Goal: Transaction & Acquisition: Register for event/course

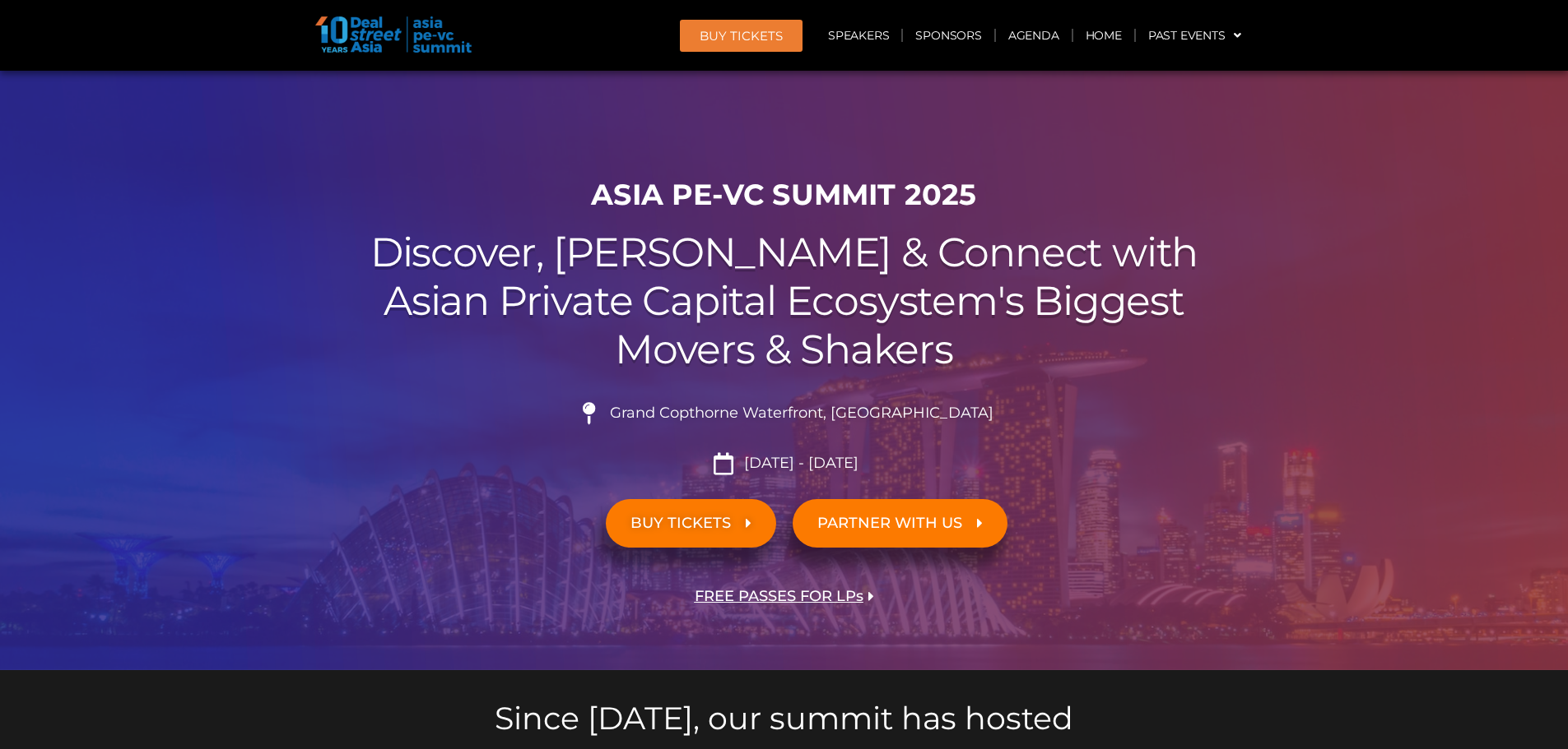
click at [667, 273] on h2 "Discover, Learn & Connect with Asian Private Capital Ecosystem's Biggest Movers…" at bounding box center [784, 301] width 922 height 144
click at [1025, 34] on link "Agenda" at bounding box center [1033, 36] width 76 height 37
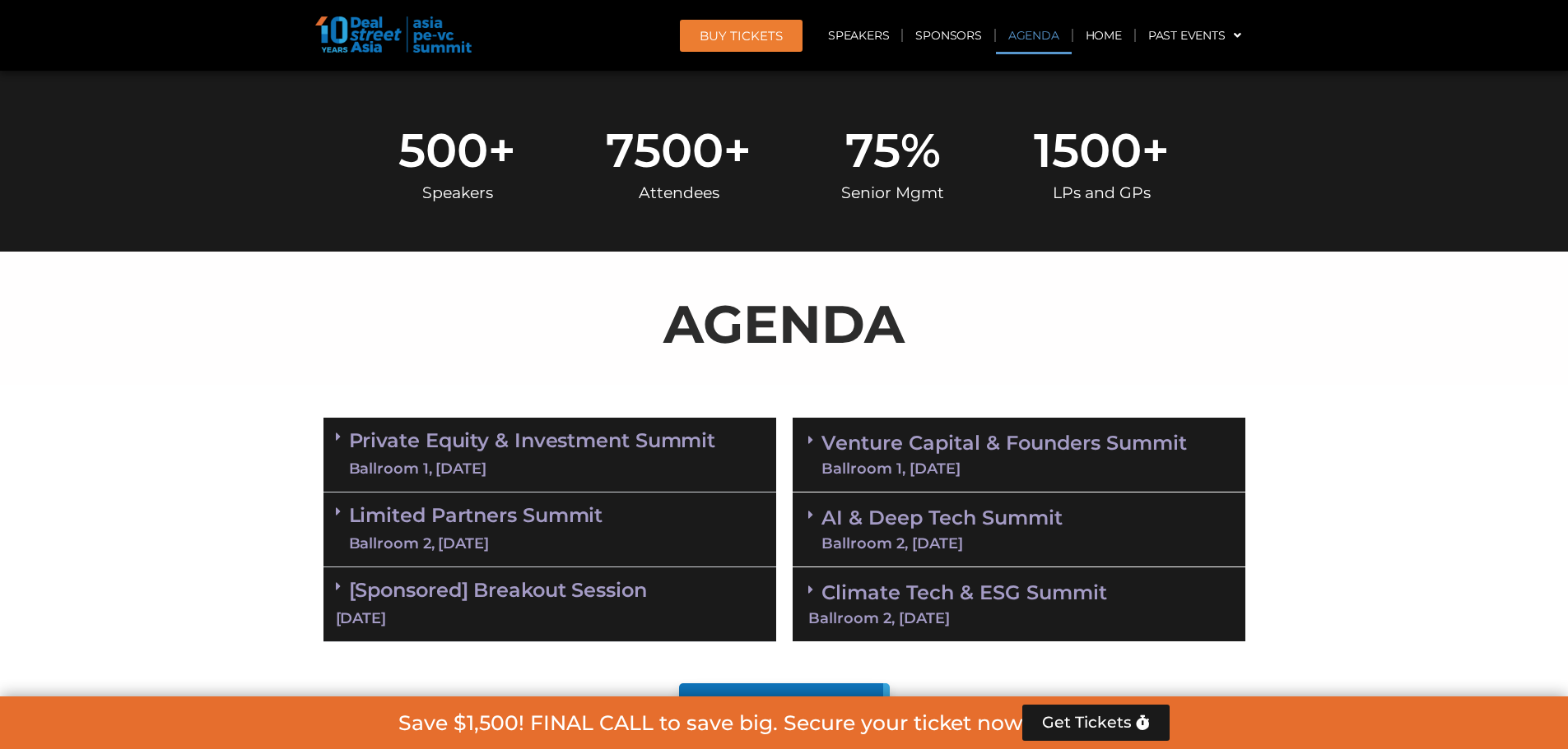
scroll to position [861, 0]
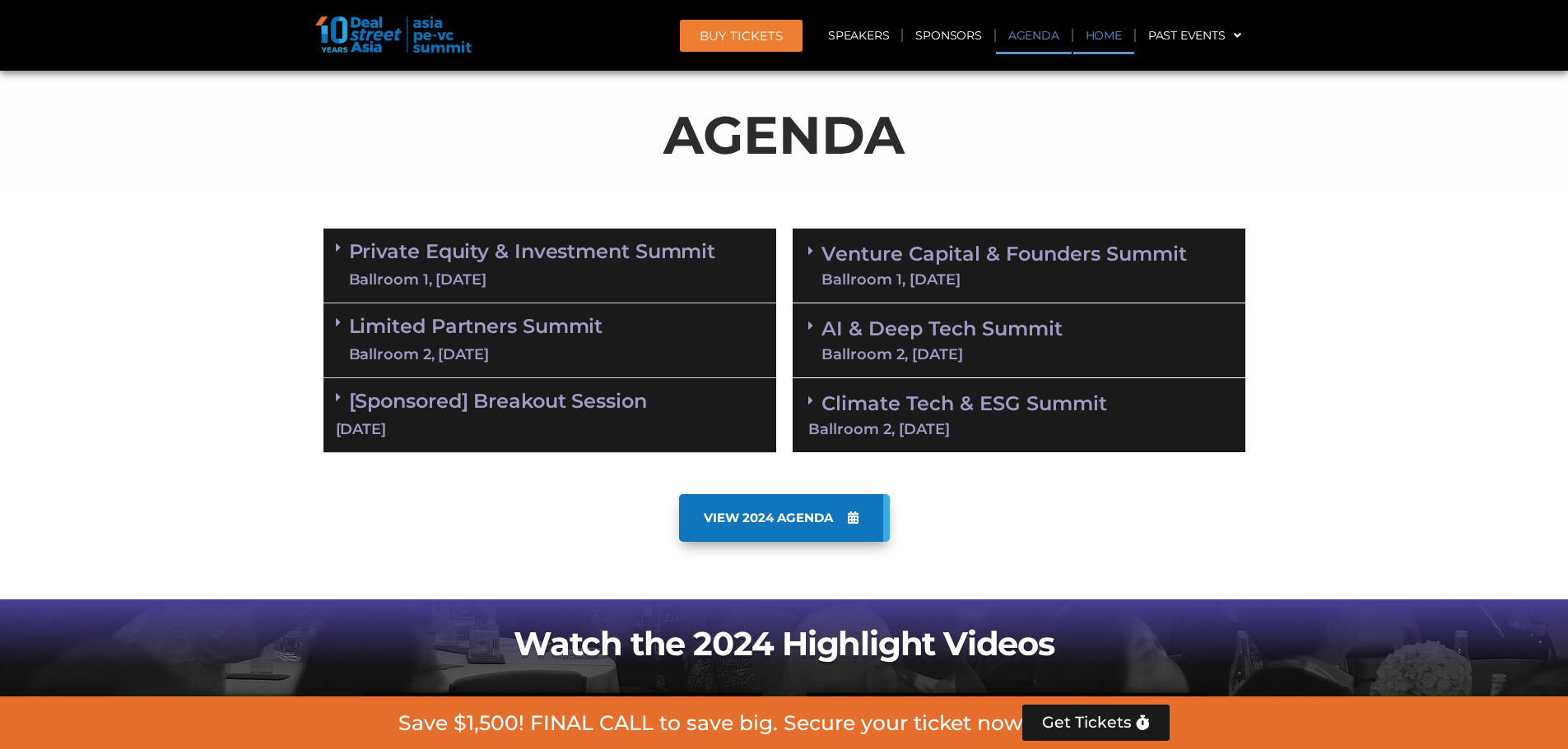
click at [1109, 37] on link "Home" at bounding box center [1103, 36] width 61 height 37
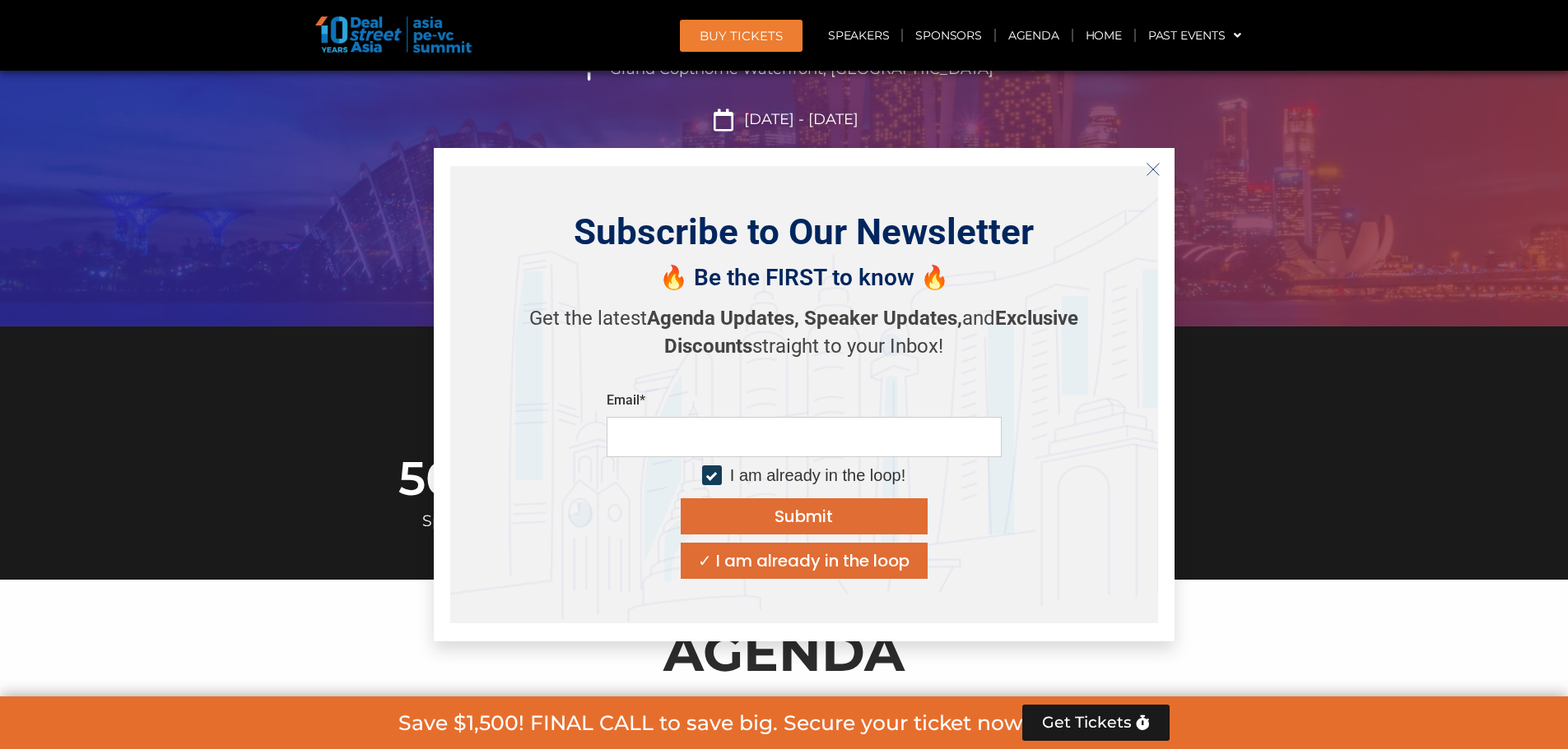
scroll to position [329, 0]
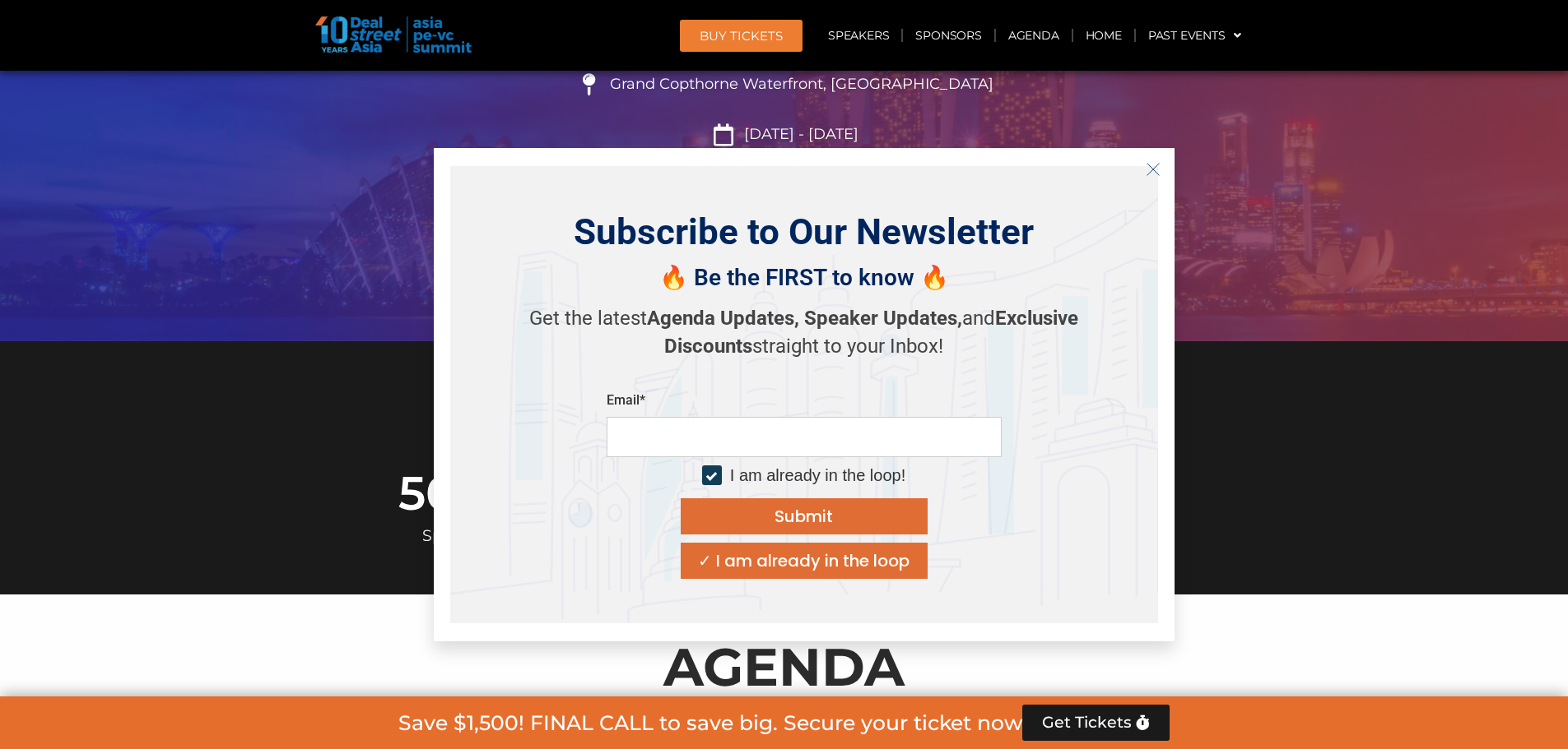
click at [1156, 159] on button "Close" at bounding box center [1153, 170] width 26 height 26
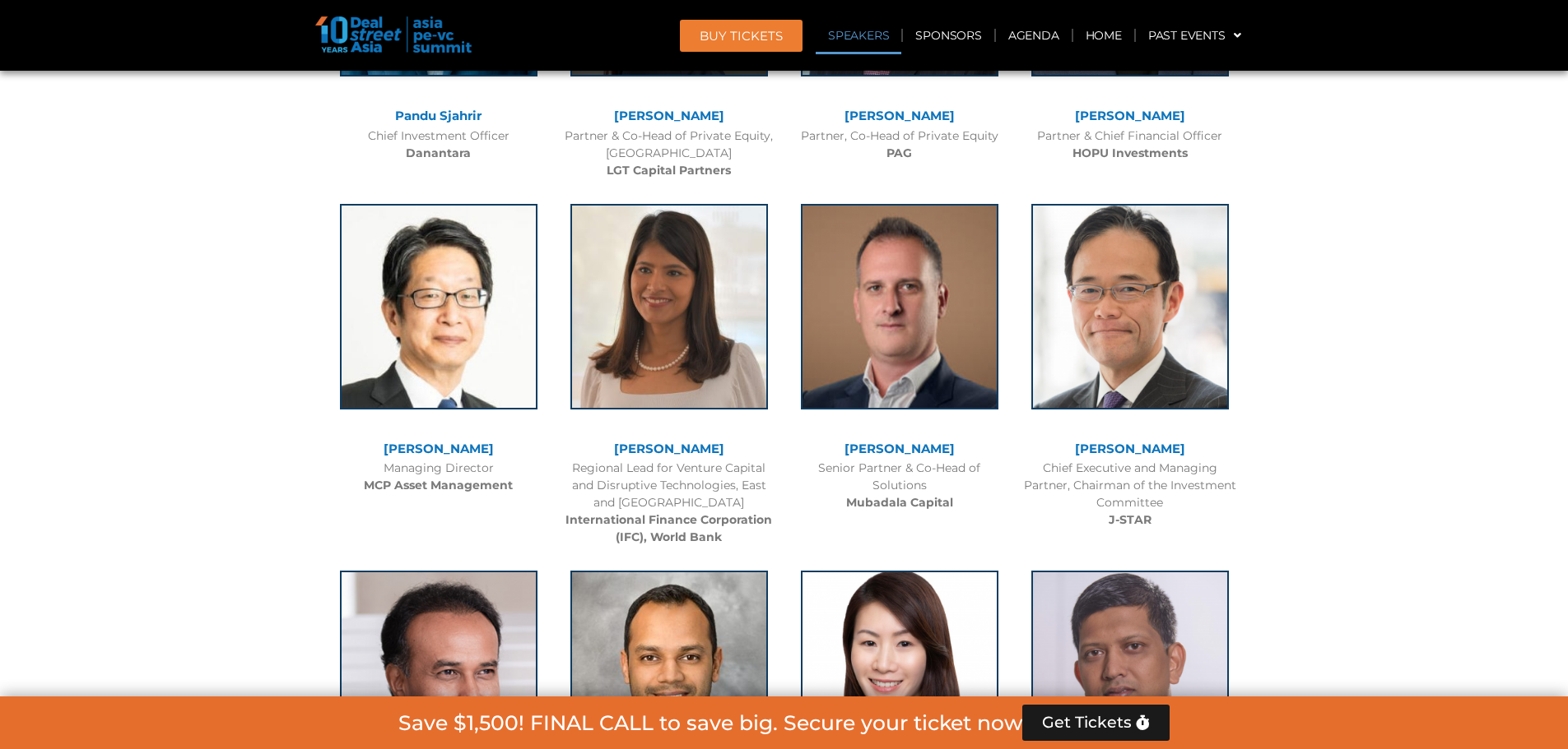
click at [743, 37] on span "BUY Tickets" at bounding box center [741, 36] width 83 height 12
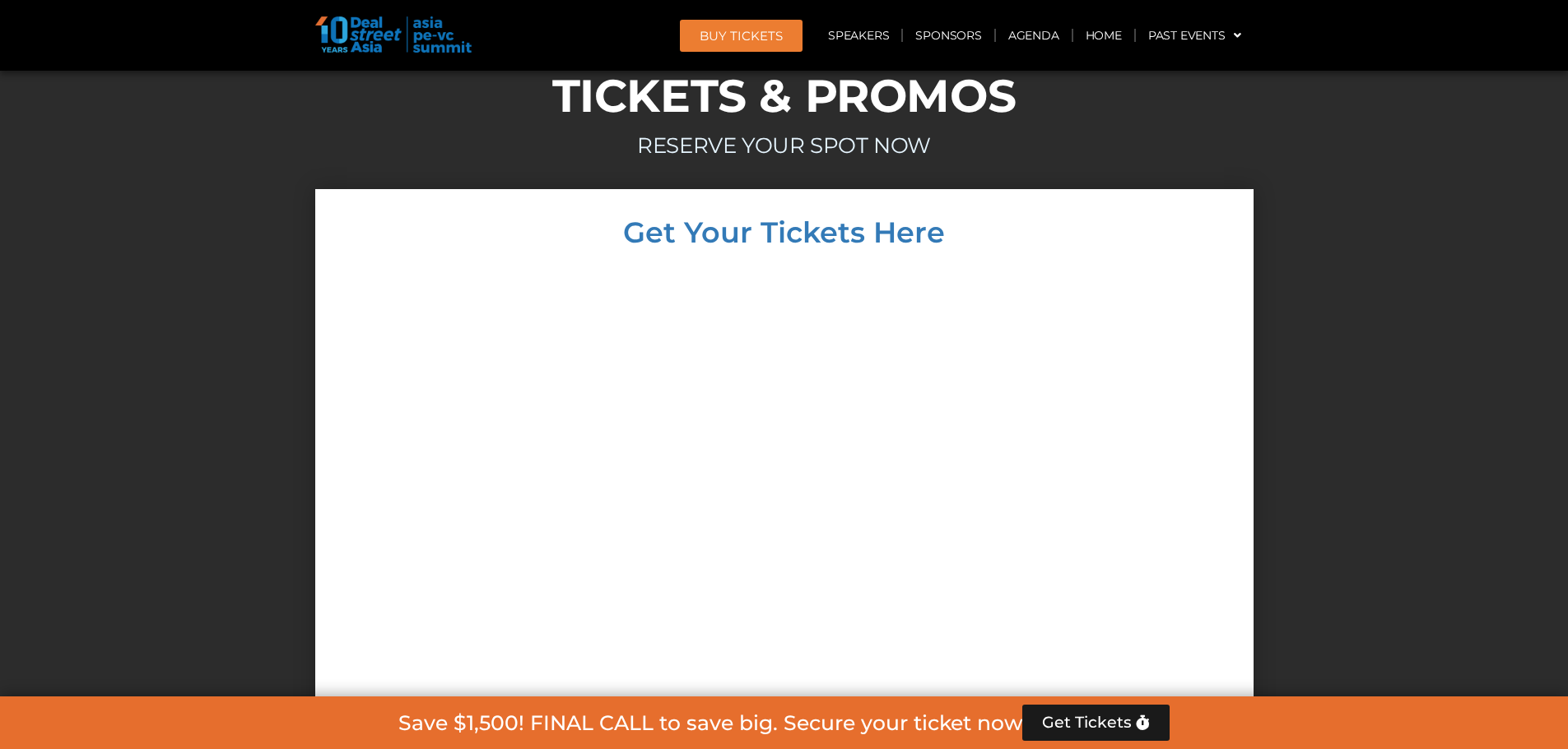
scroll to position [14235, 0]
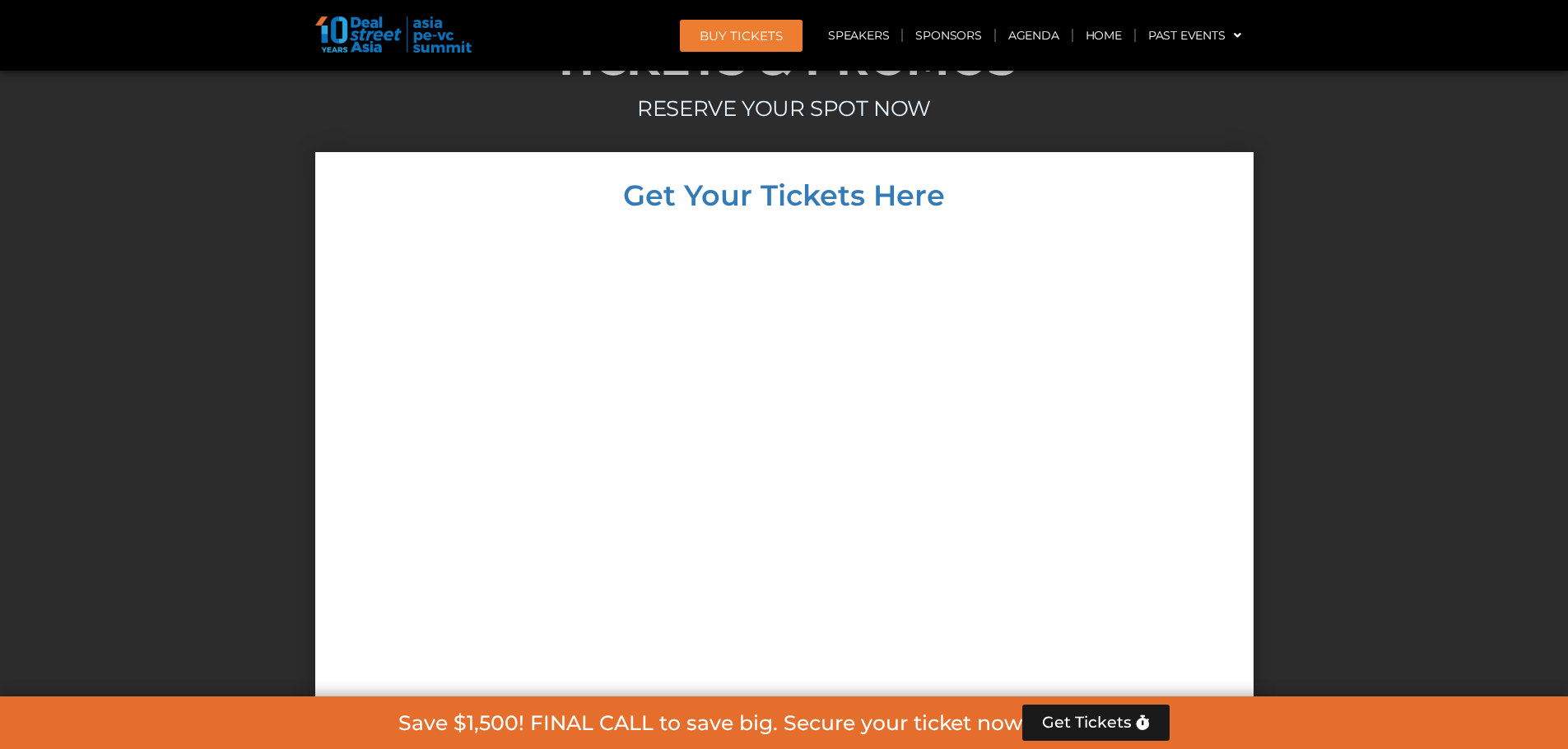
click at [445, 266] on div at bounding box center [784, 550] width 905 height 650
click at [852, 37] on link "Speakers" at bounding box center [858, 36] width 85 height 37
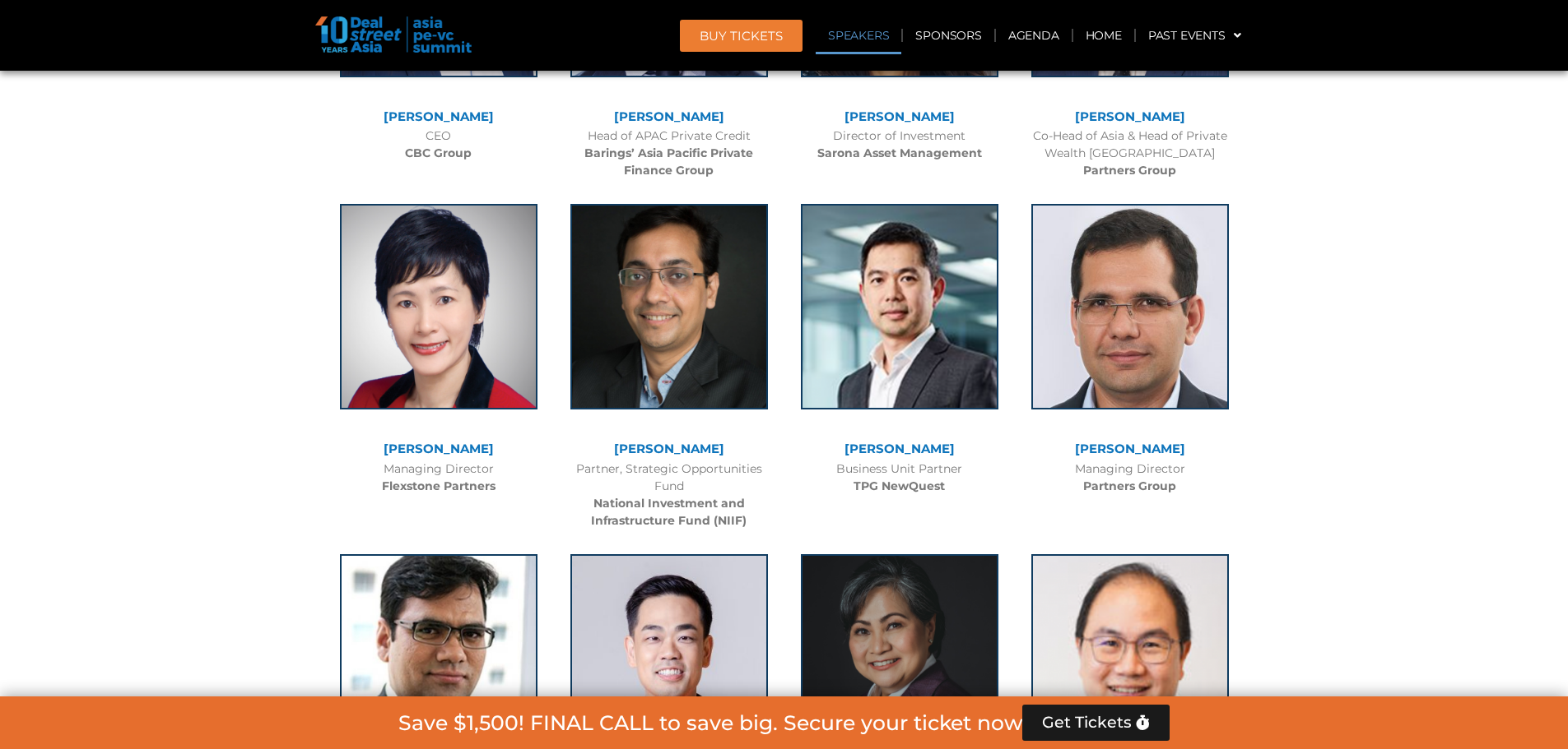
scroll to position [1787, 0]
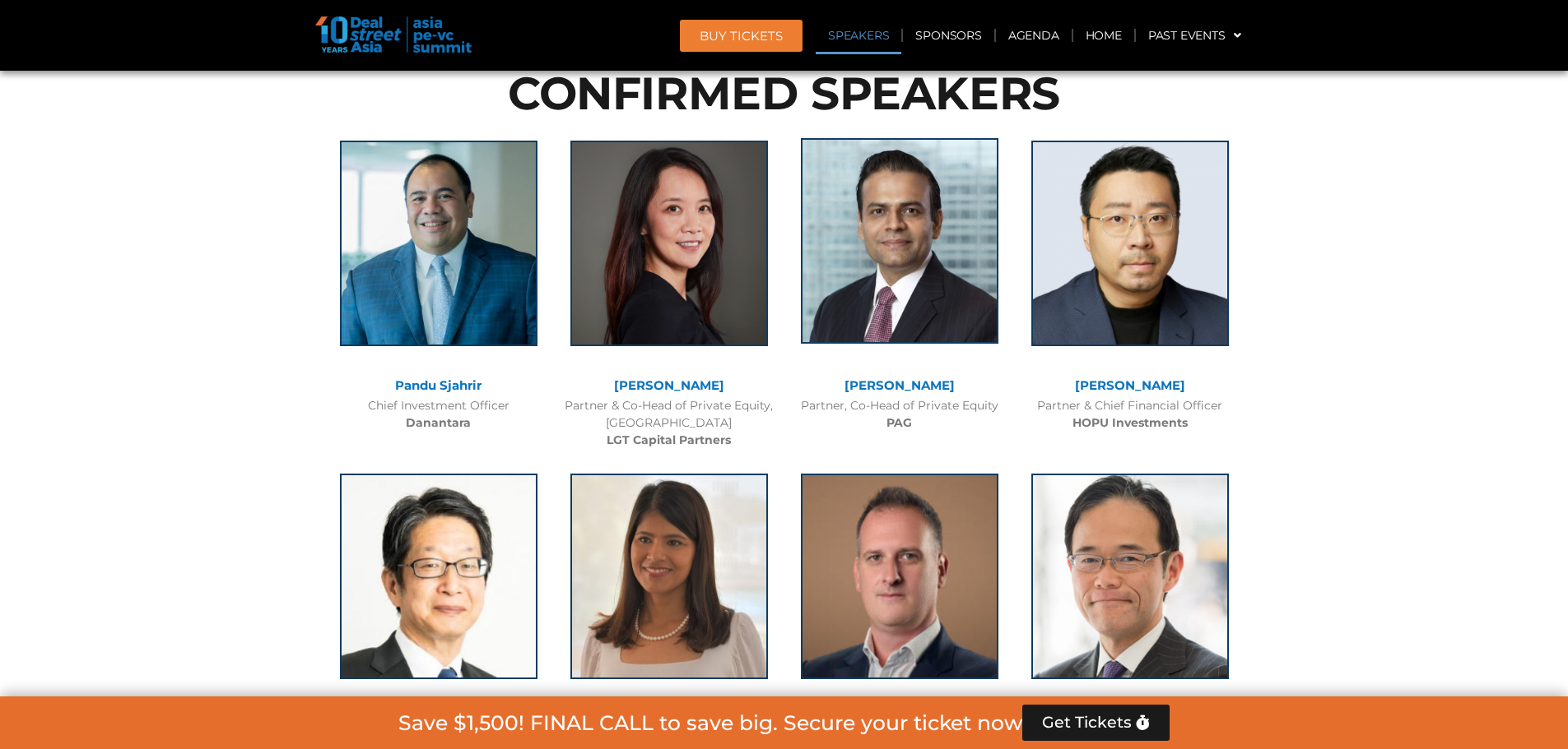
click at [871, 263] on img at bounding box center [899, 240] width 198 height 205
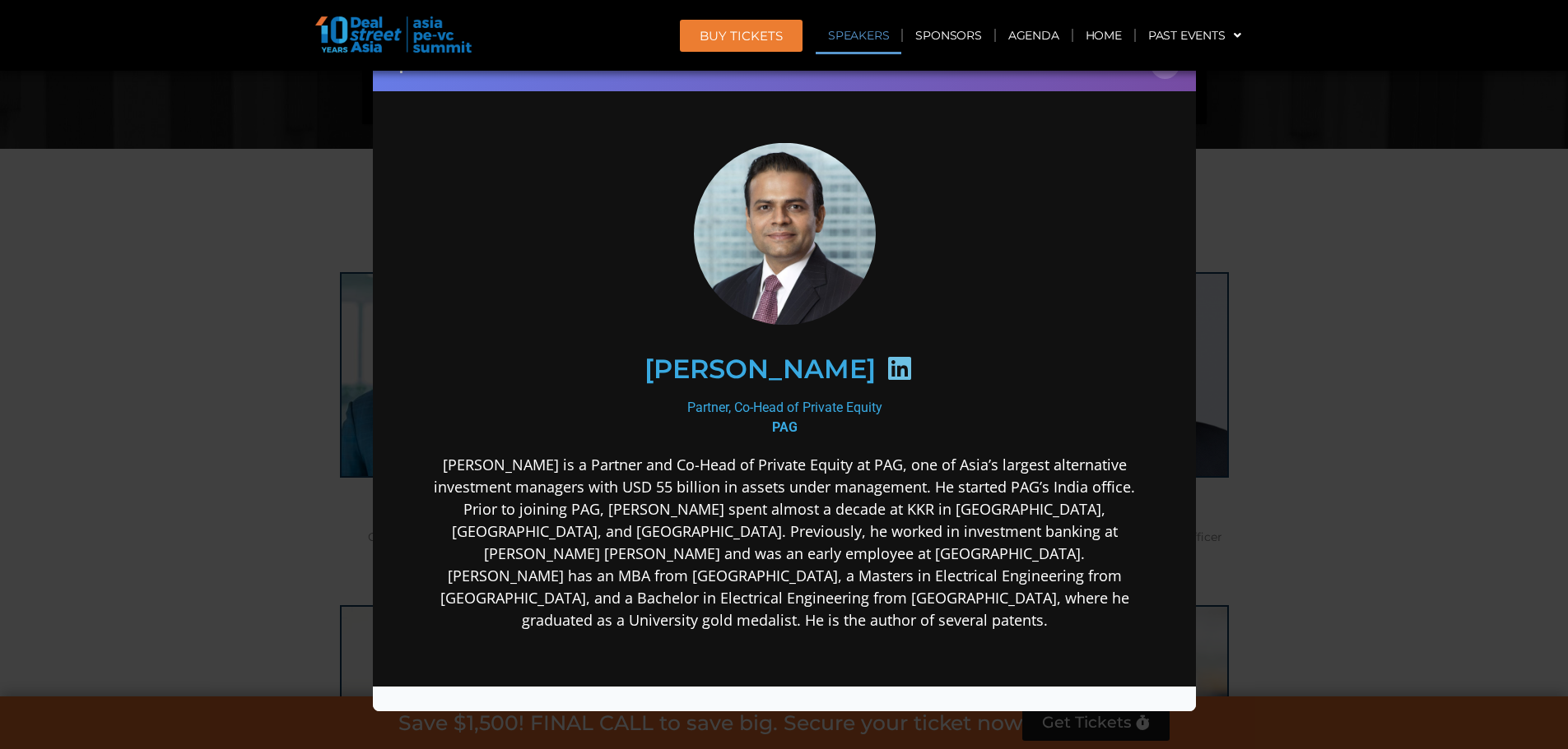
scroll to position [1540, 0]
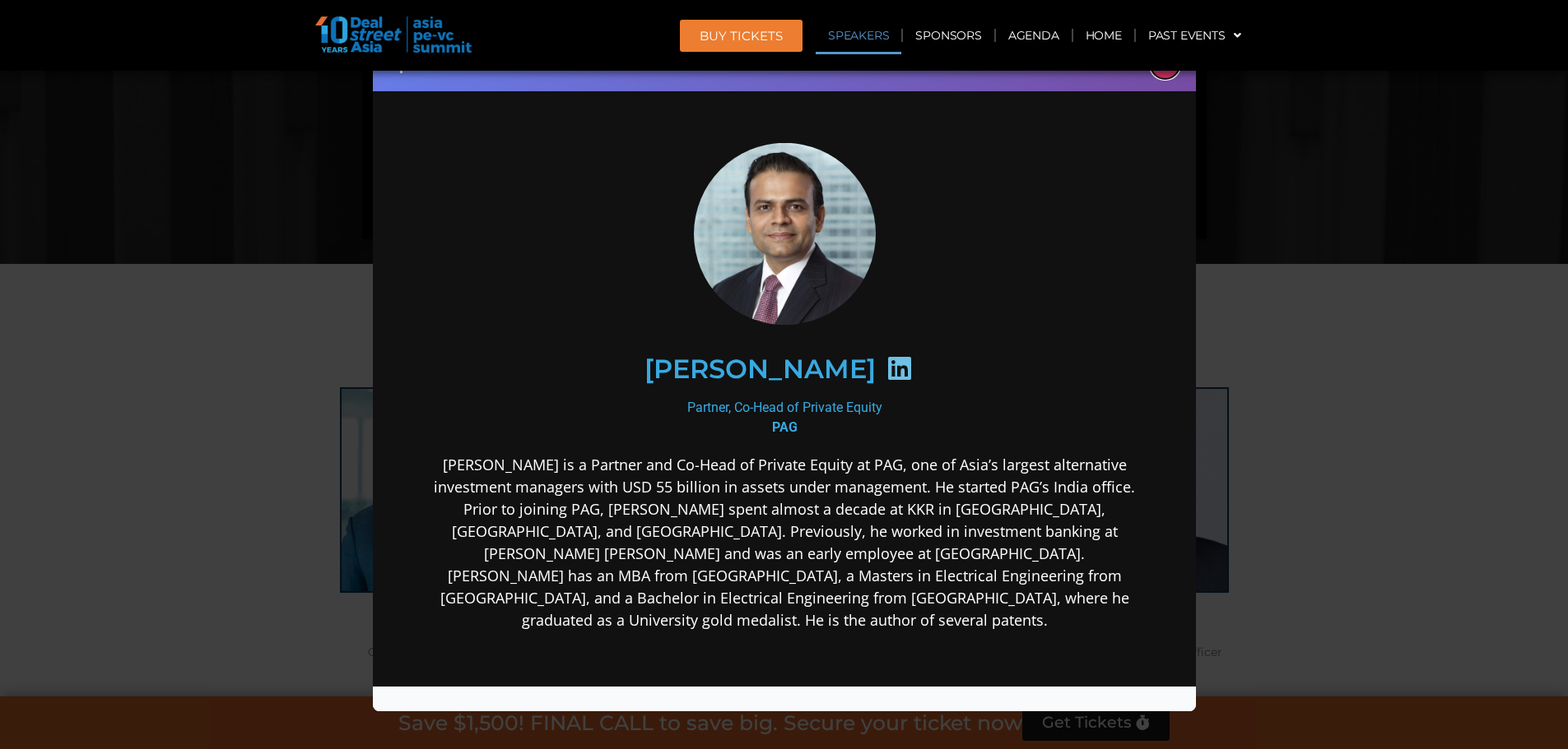
click at [1169, 75] on button "×" at bounding box center [1165, 65] width 29 height 29
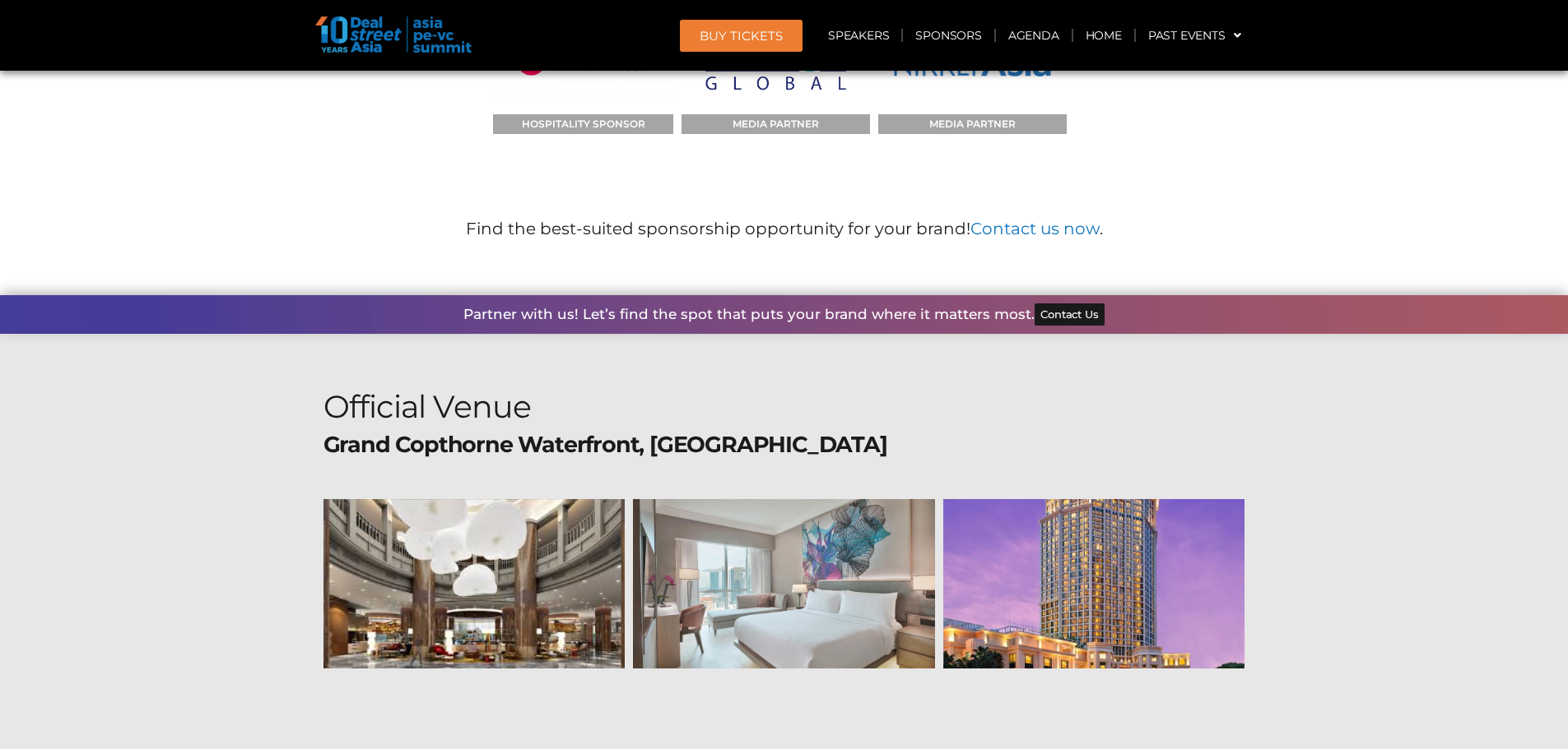
scroll to position [17261, 0]
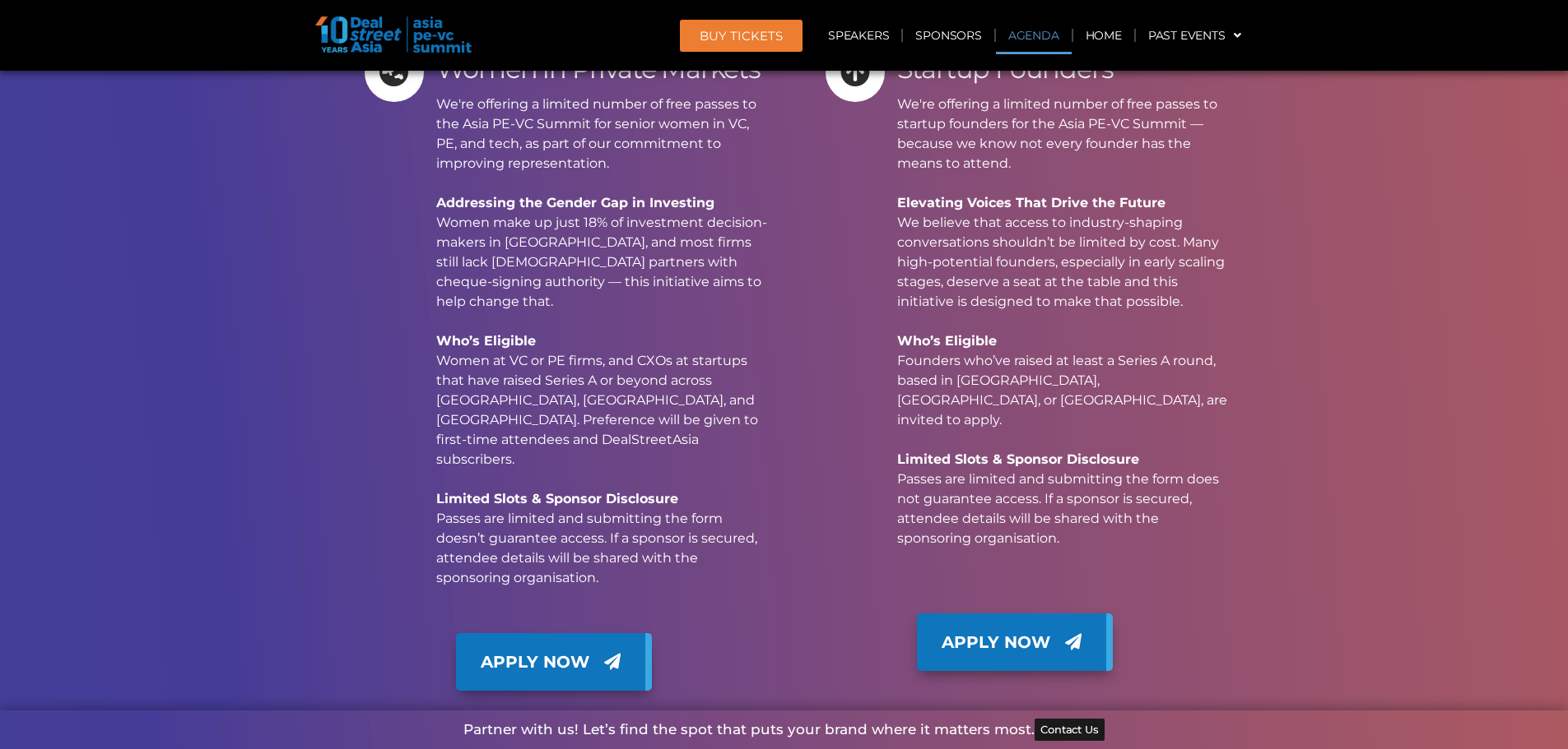
click at [1039, 37] on link "Agenda" at bounding box center [1033, 36] width 76 height 37
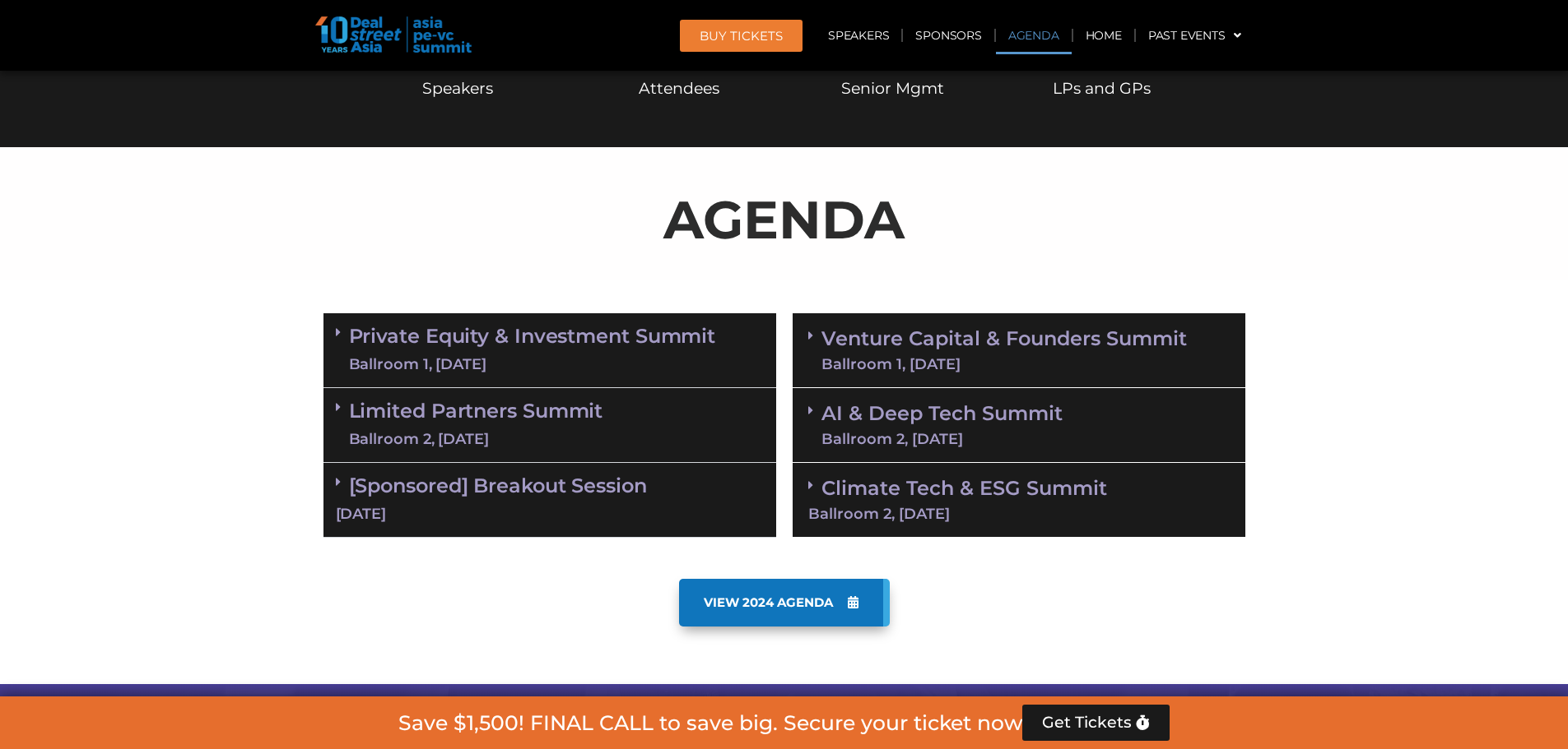
scroll to position [779, 0]
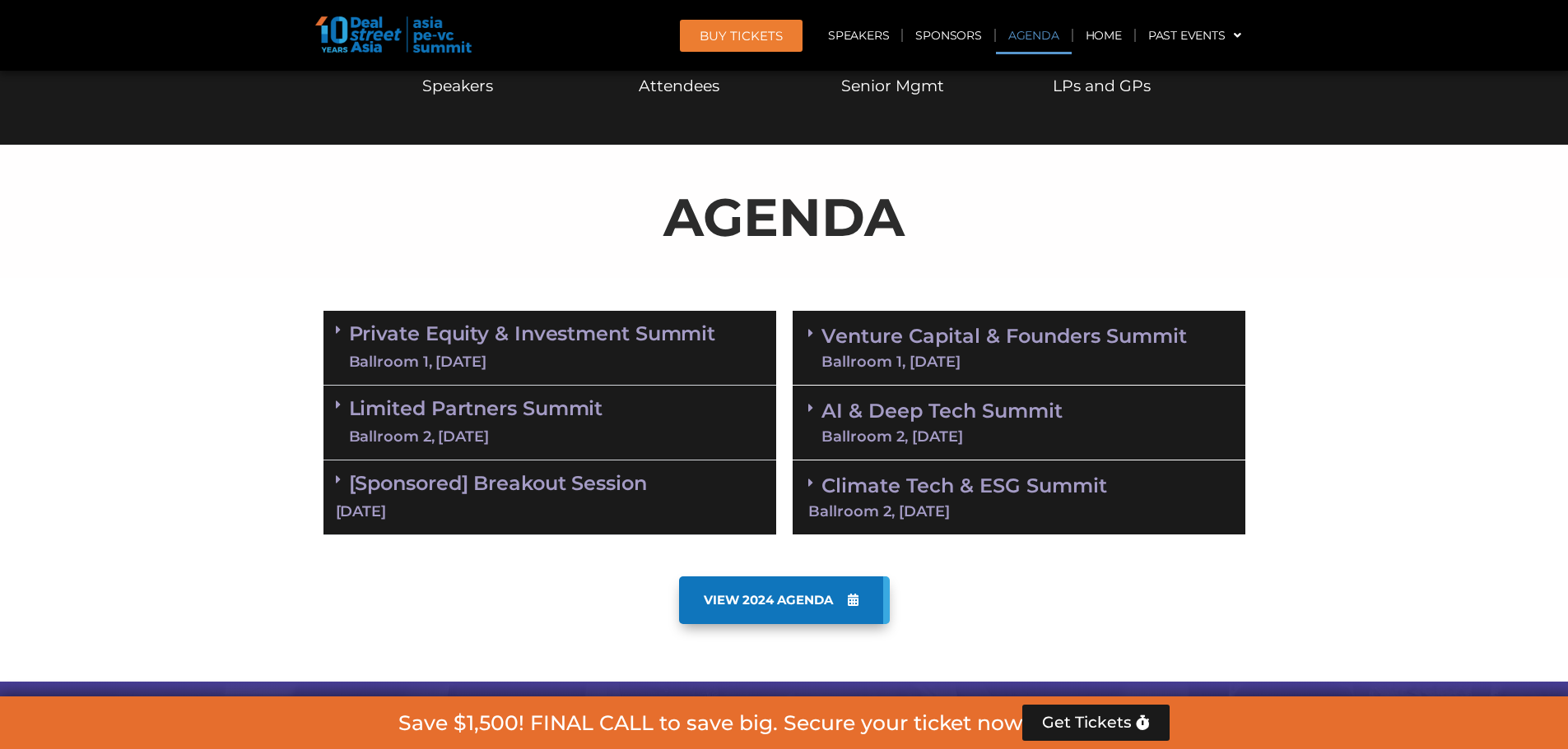
click at [953, 335] on link "Venture Capital & Founders​ Summit Ballroom 1, 11 Sept" at bounding box center [1004, 348] width 366 height 43
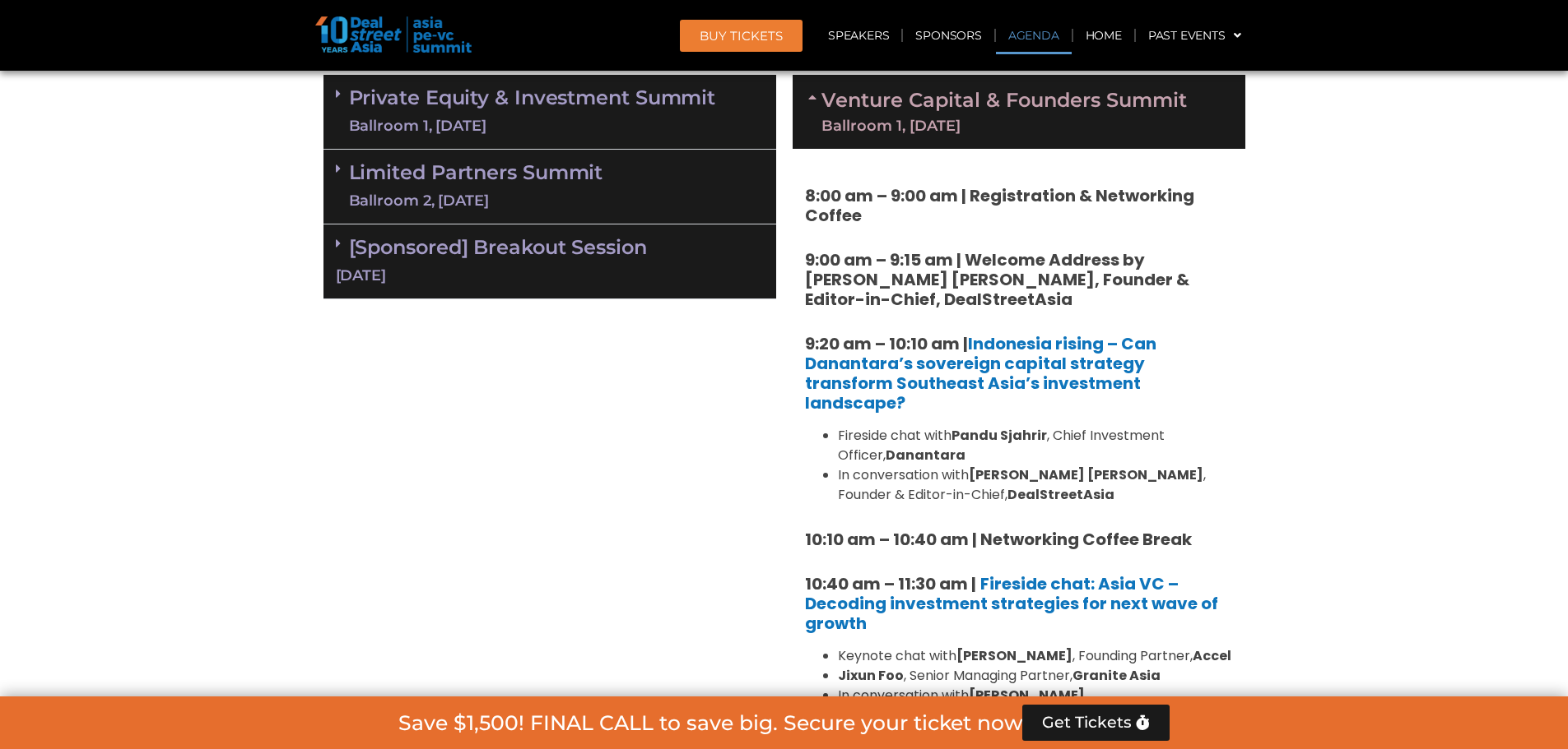
scroll to position [1026, 0]
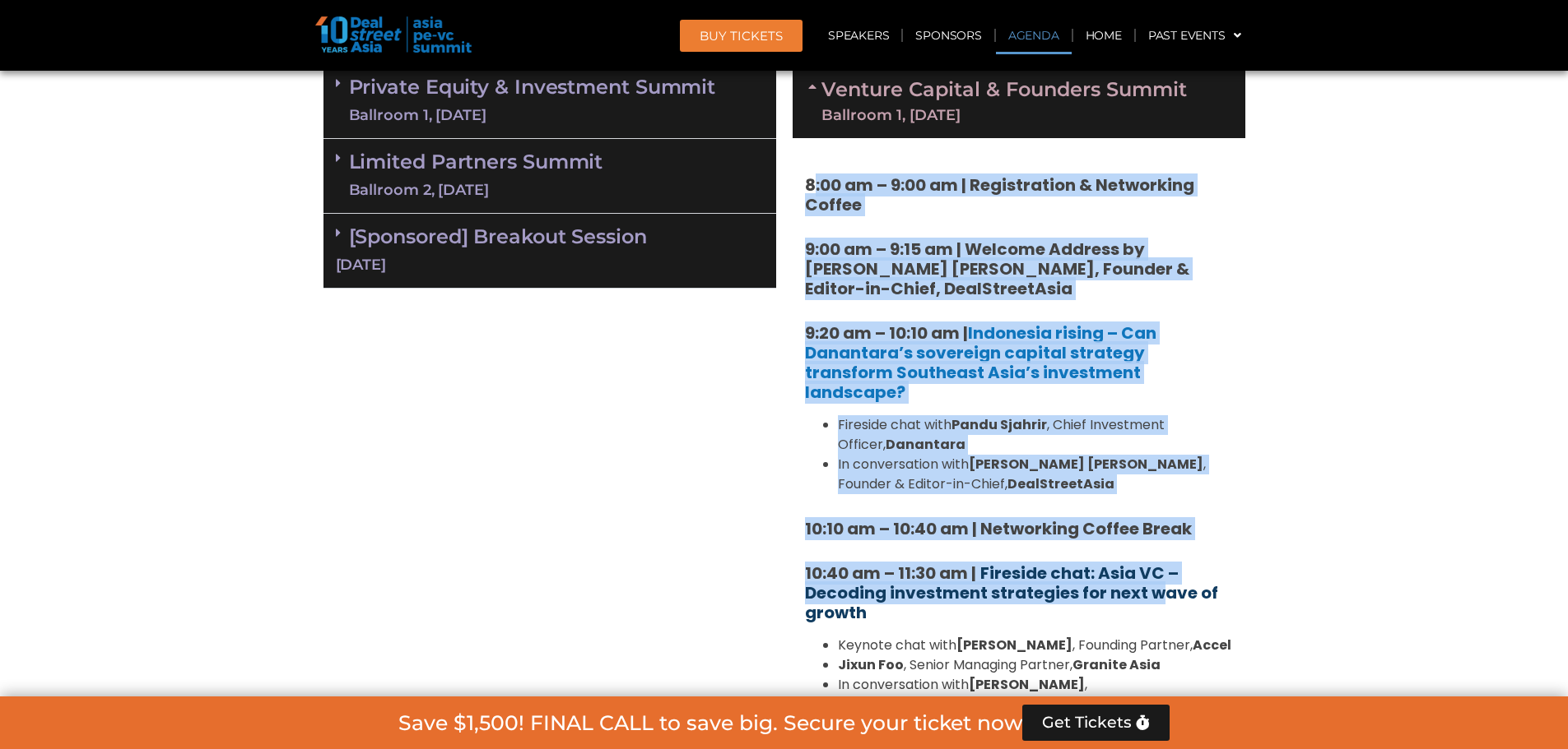
drag, startPoint x: 816, startPoint y: 174, endPoint x: 1164, endPoint y: 577, distance: 532.5
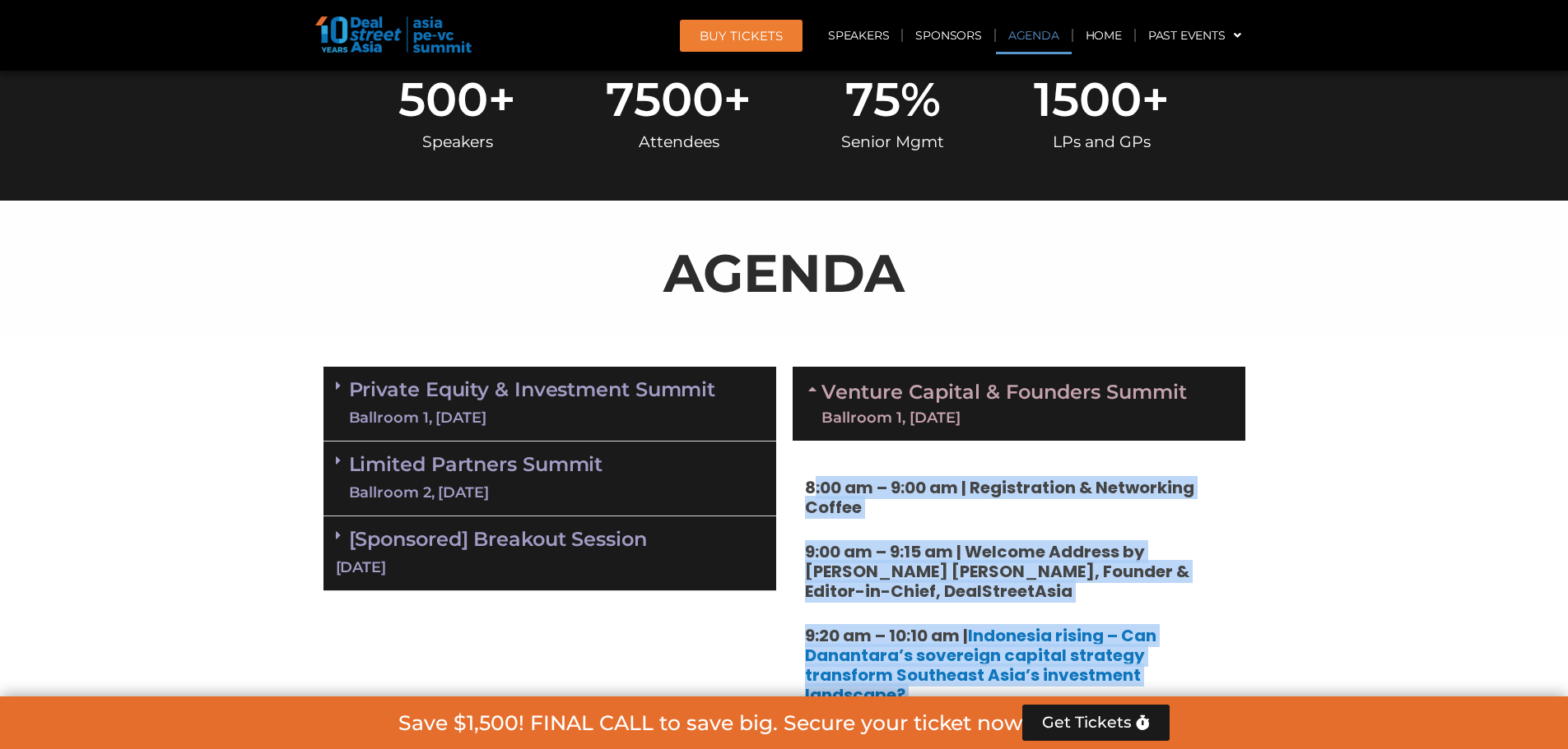
scroll to position [697, 0]
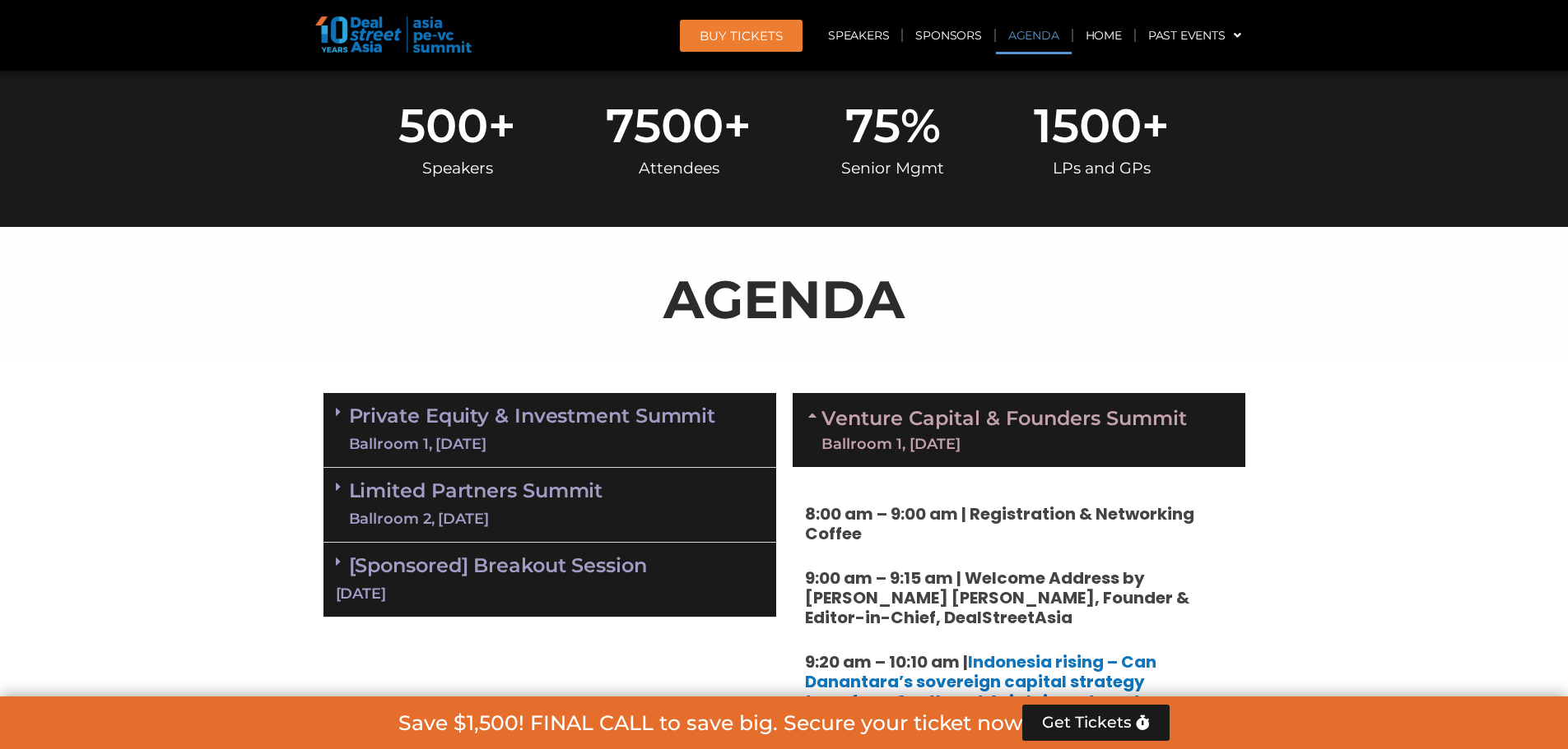
click at [493, 427] on link "Private Equity & Investment Summit Ballroom 1, 10 Sept" at bounding box center [532, 430] width 367 height 50
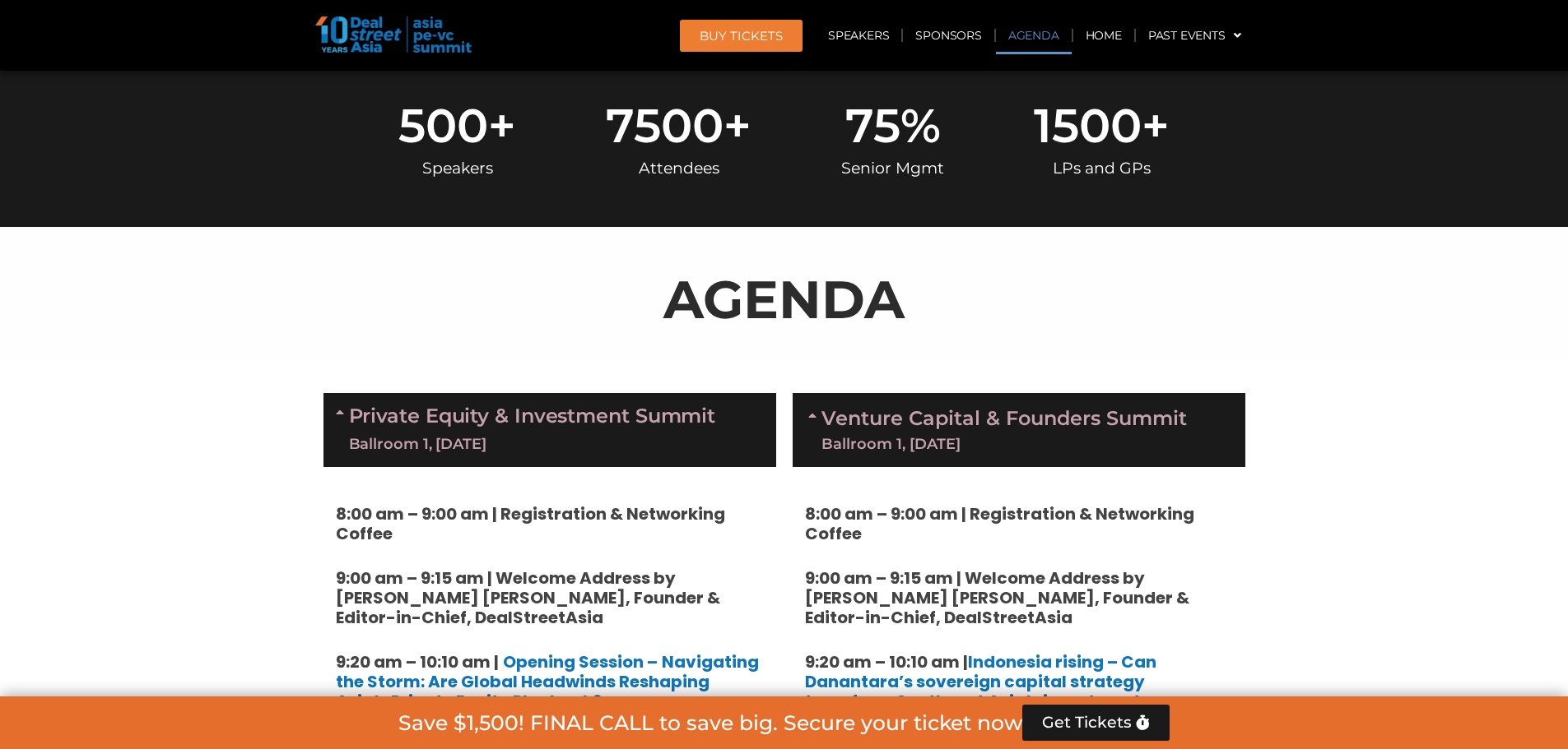
click at [500, 438] on div "Ballroom 1, [DATE]" at bounding box center [532, 444] width 367 height 21
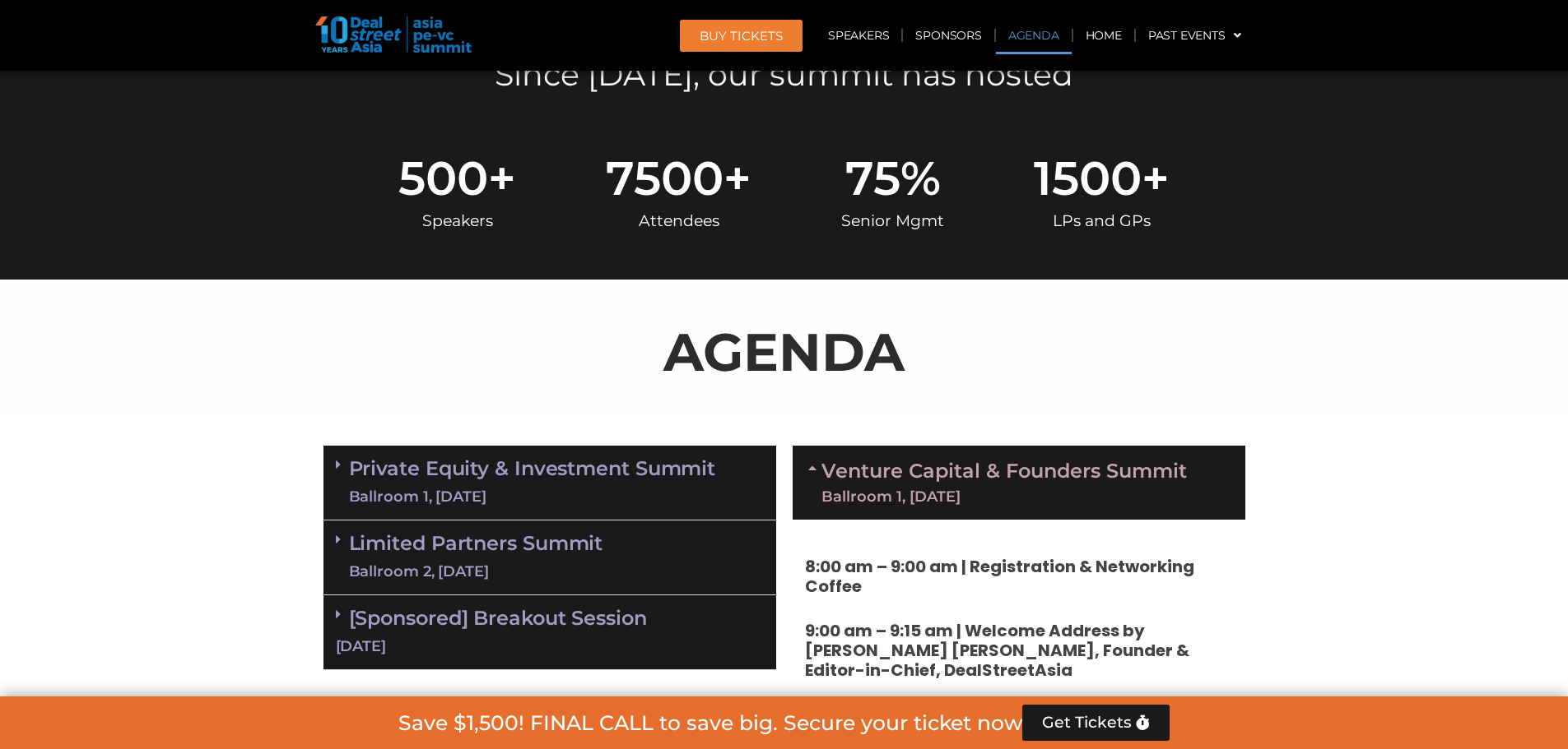
scroll to position [614, 0]
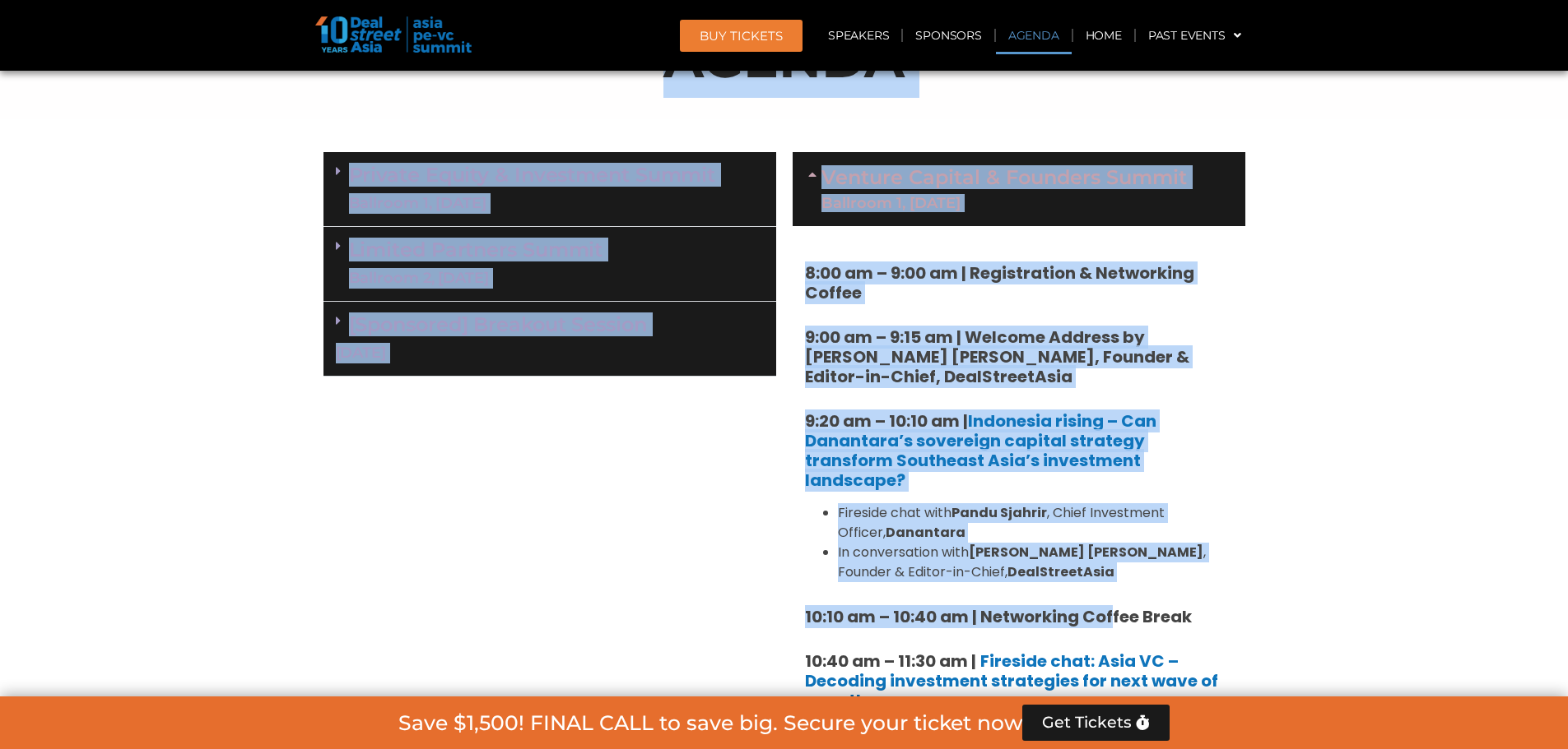
scroll to position [943, 0]
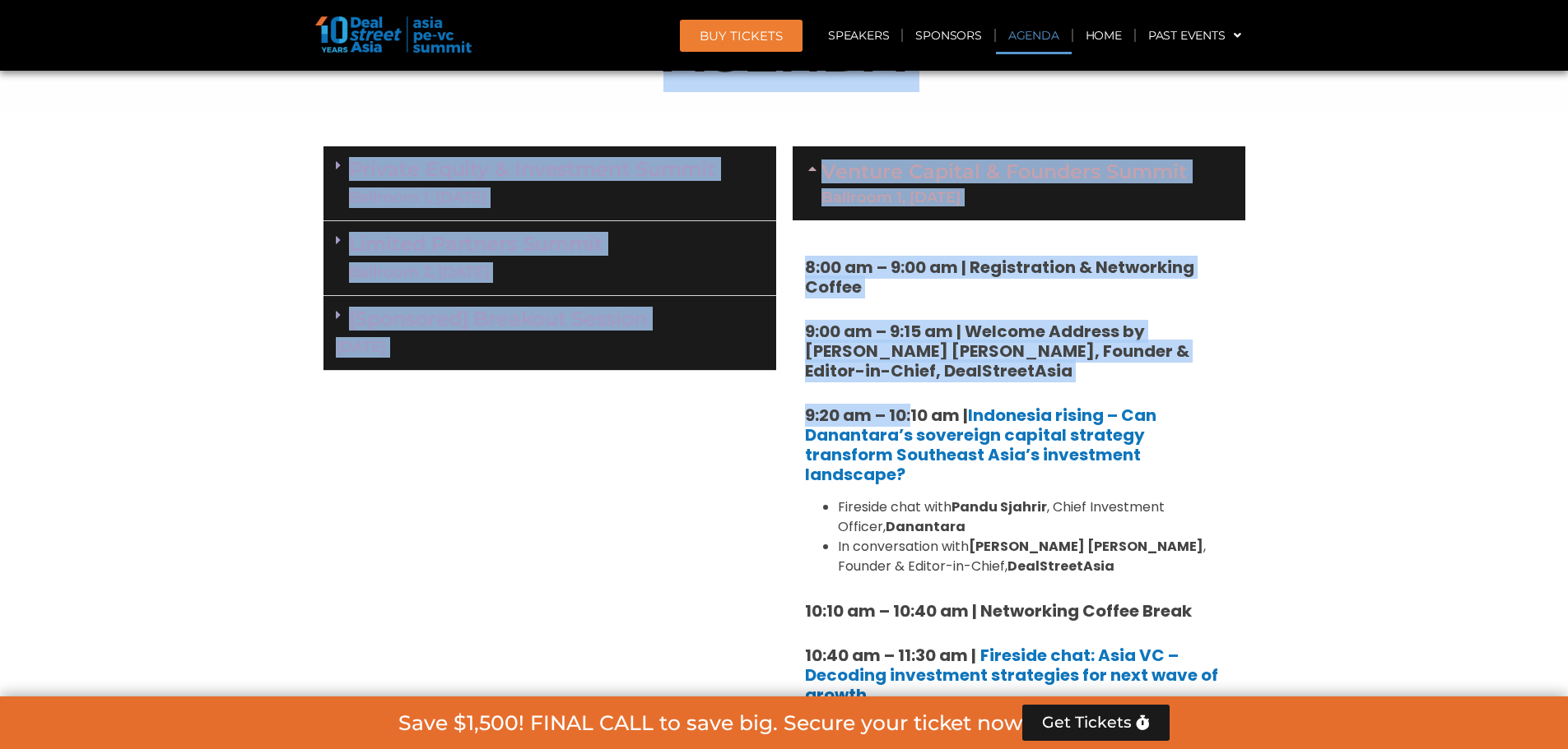
drag, startPoint x: 511, startPoint y: 386, endPoint x: 883, endPoint y: 383, distance: 372.0
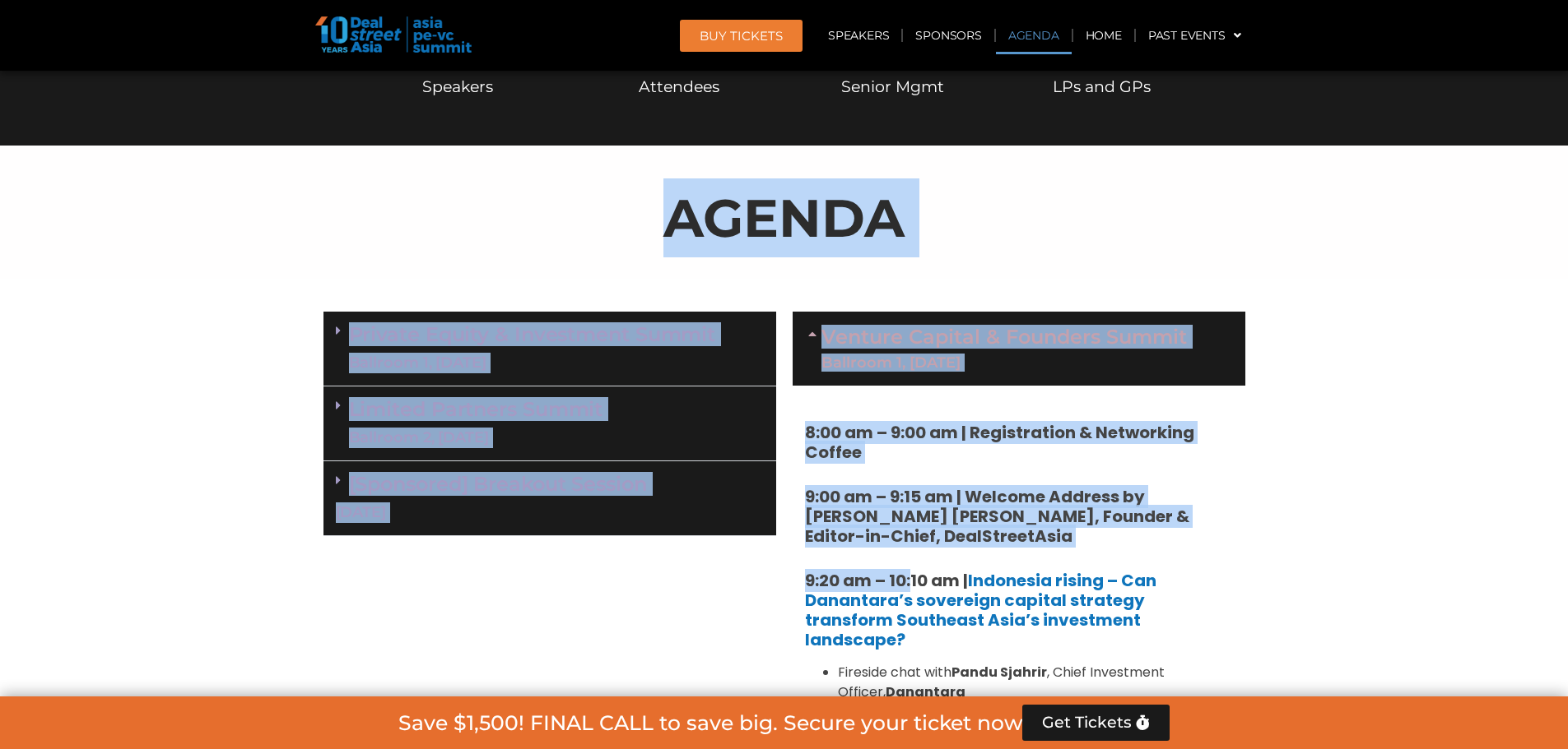
scroll to position [614, 0]
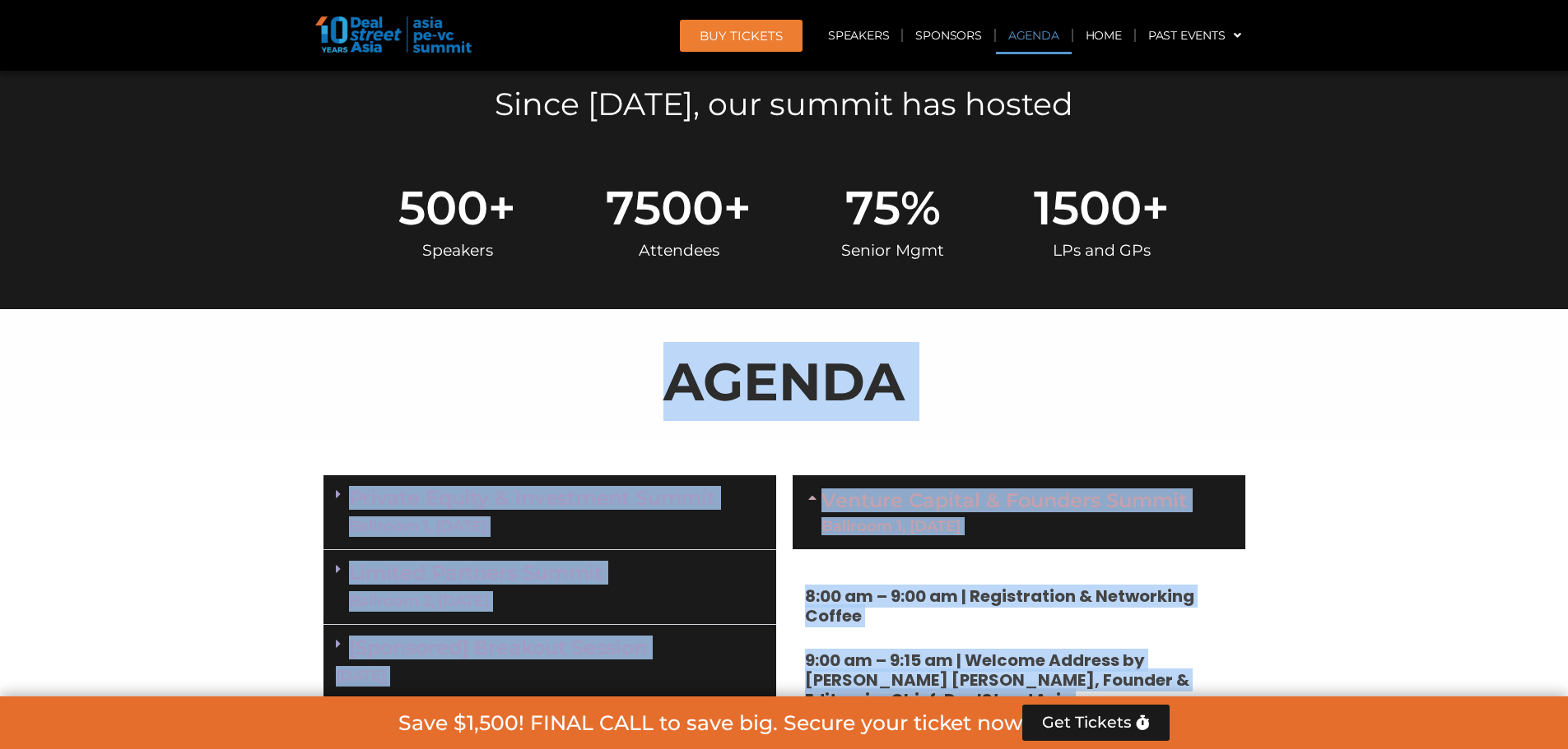
click at [675, 371] on p "AGENDA" at bounding box center [784, 382] width 922 height 79
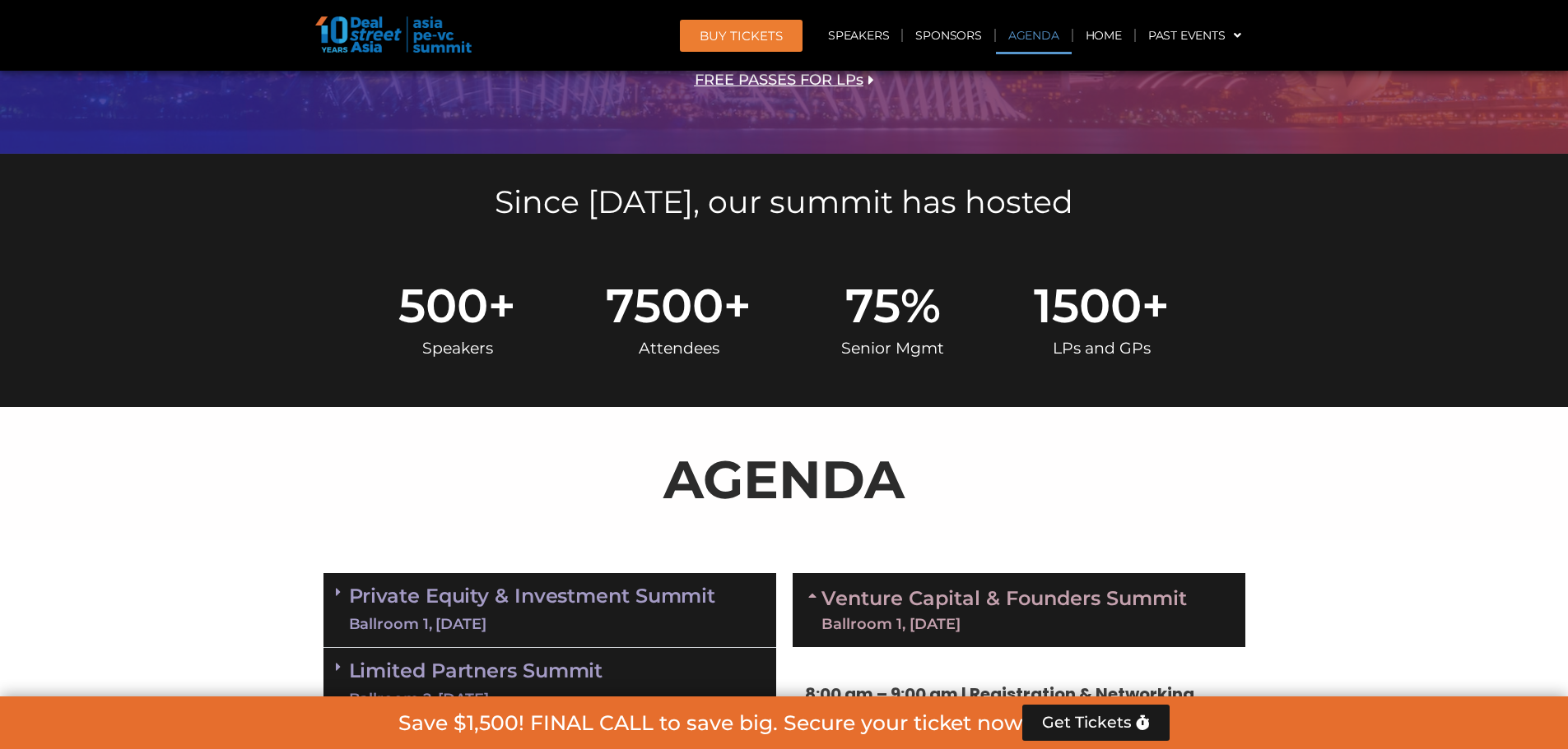
scroll to position [367, 0]
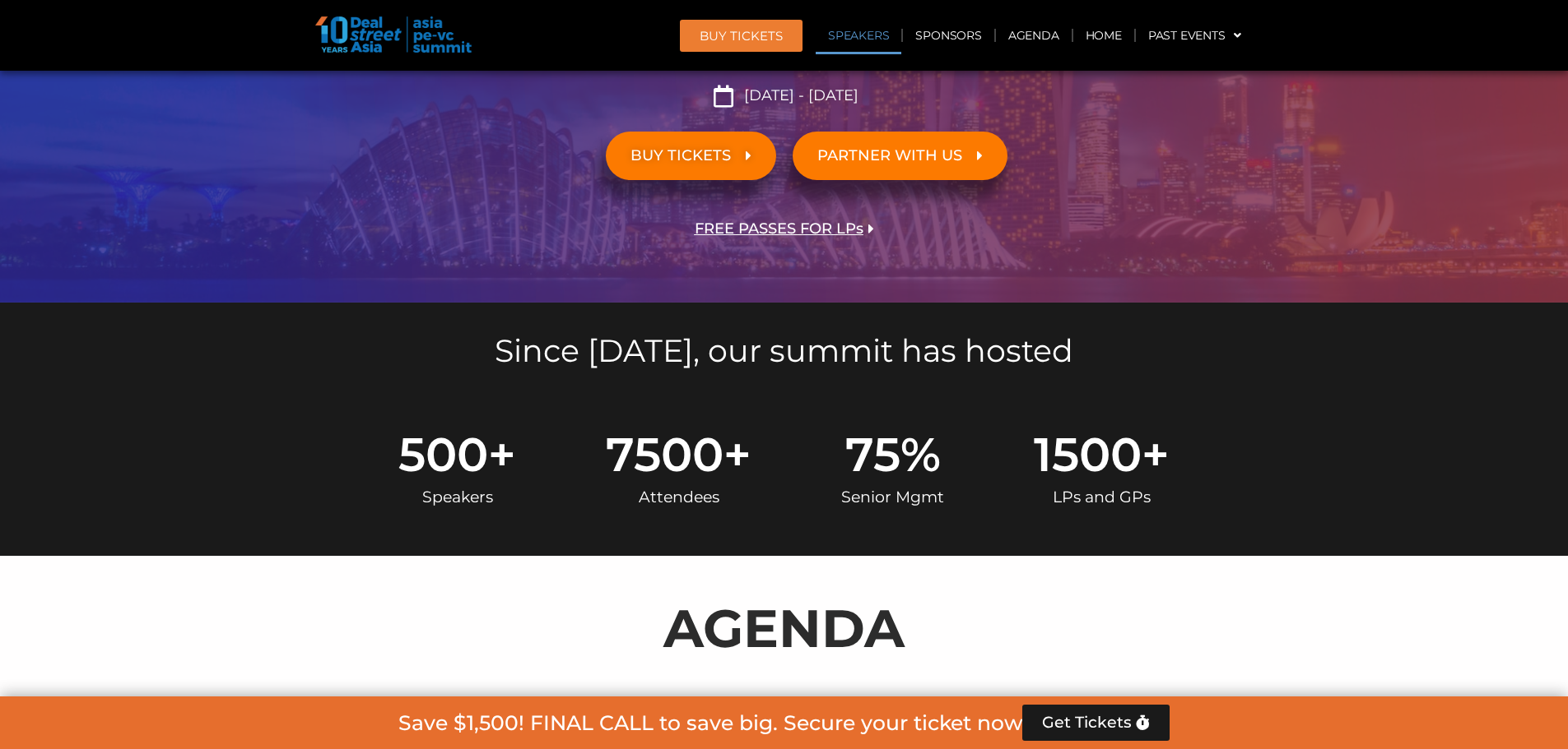
click at [871, 34] on link "Speakers" at bounding box center [858, 36] width 85 height 37
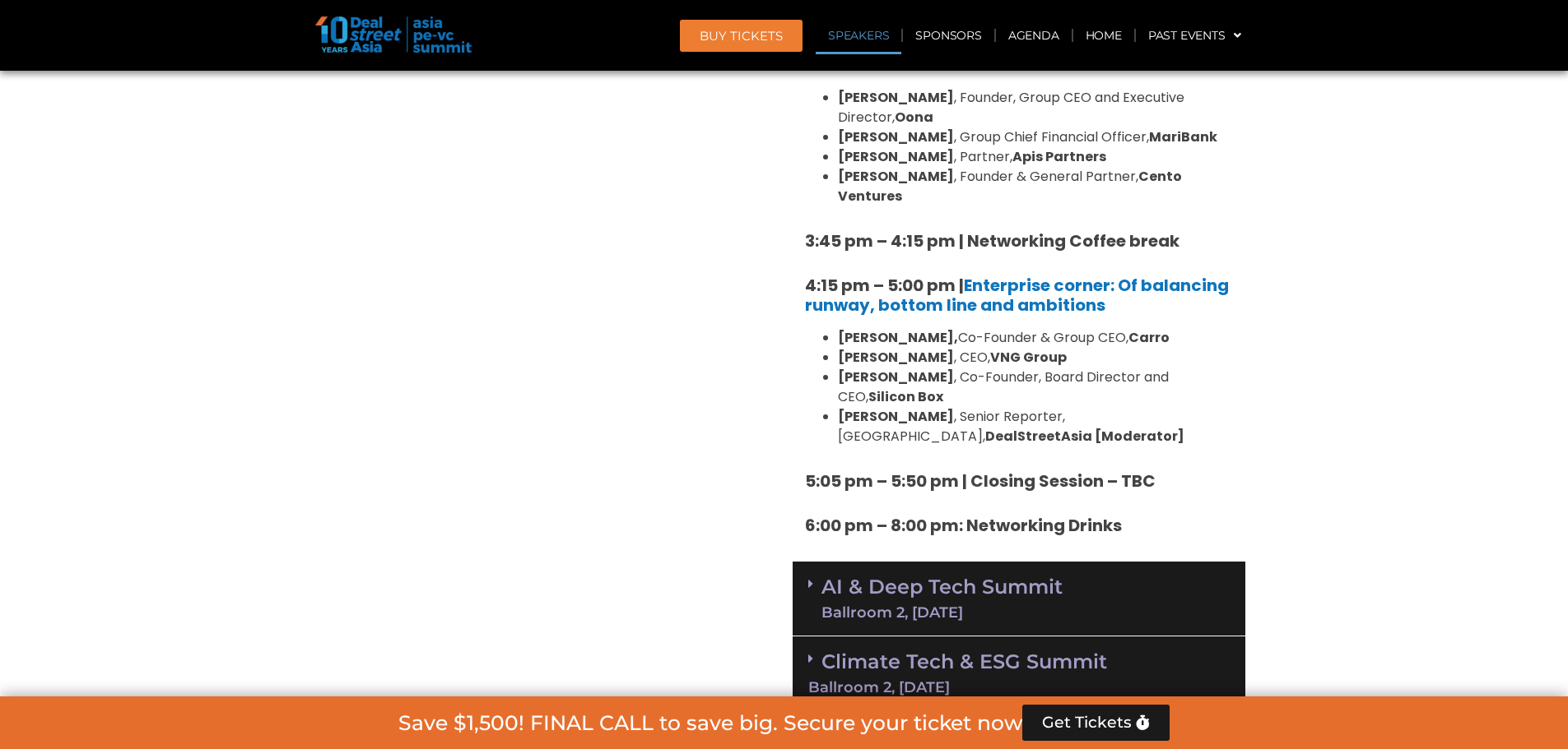
scroll to position [3761, 0]
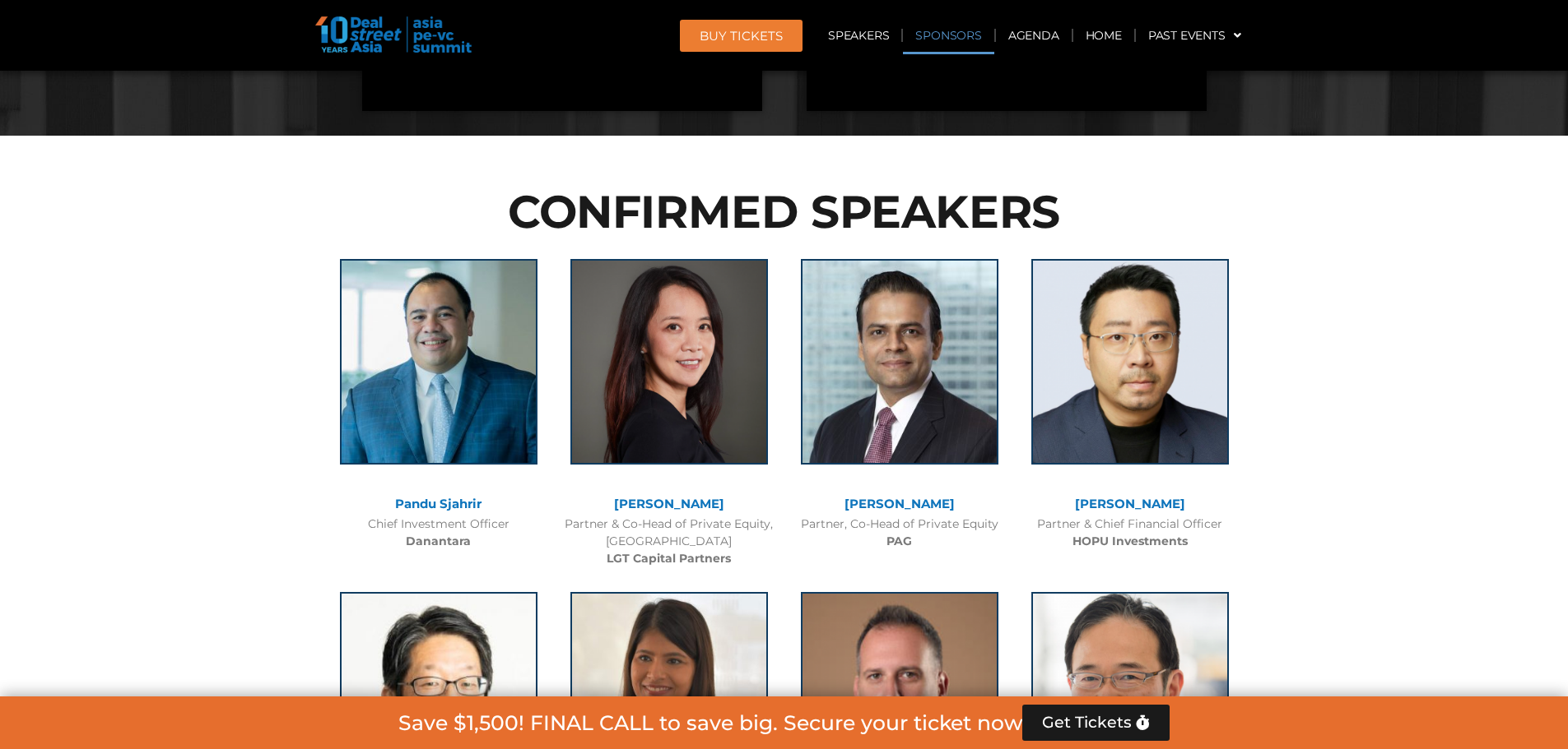
click at [944, 42] on link "Sponsors" at bounding box center [948, 36] width 91 height 37
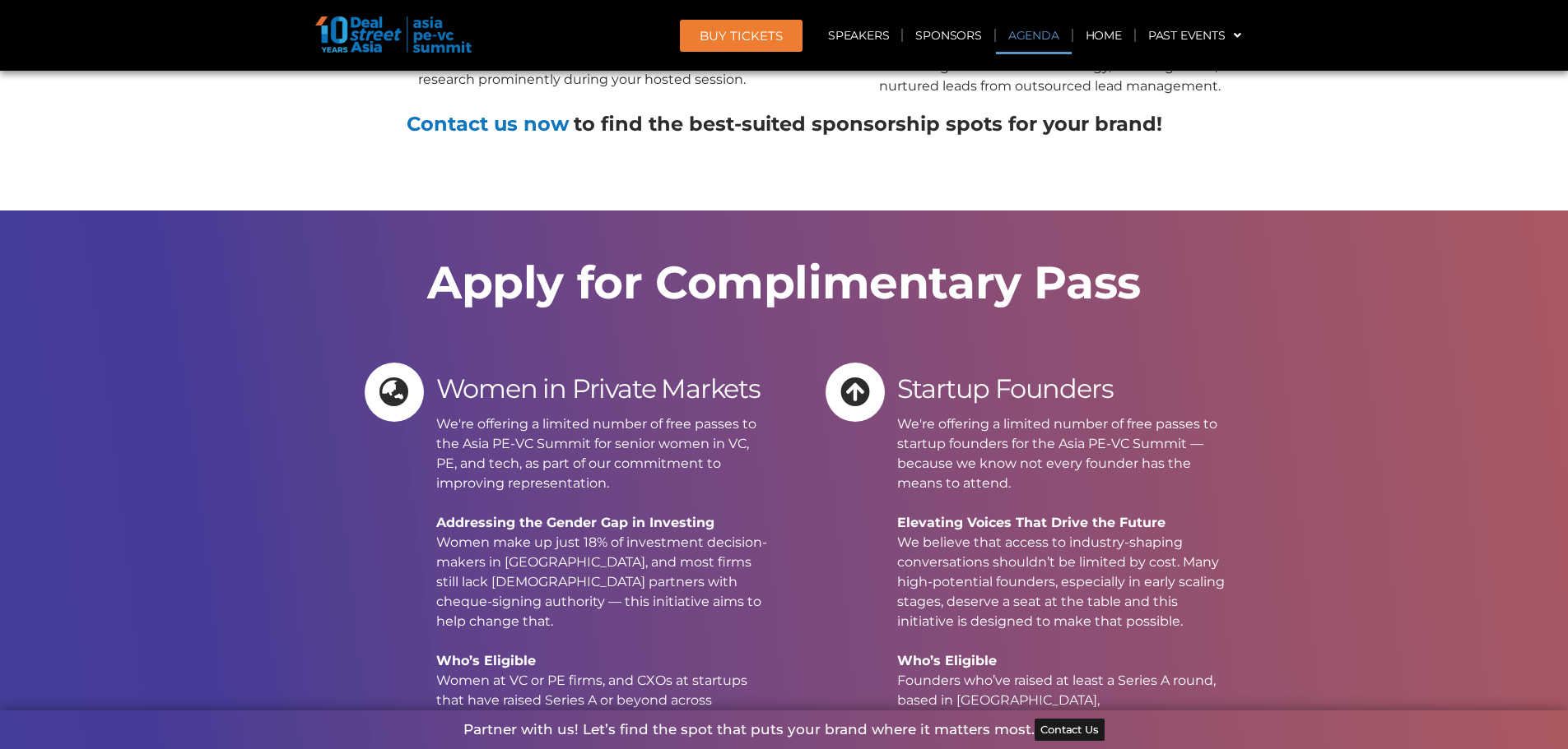
scroll to position [18508, 0]
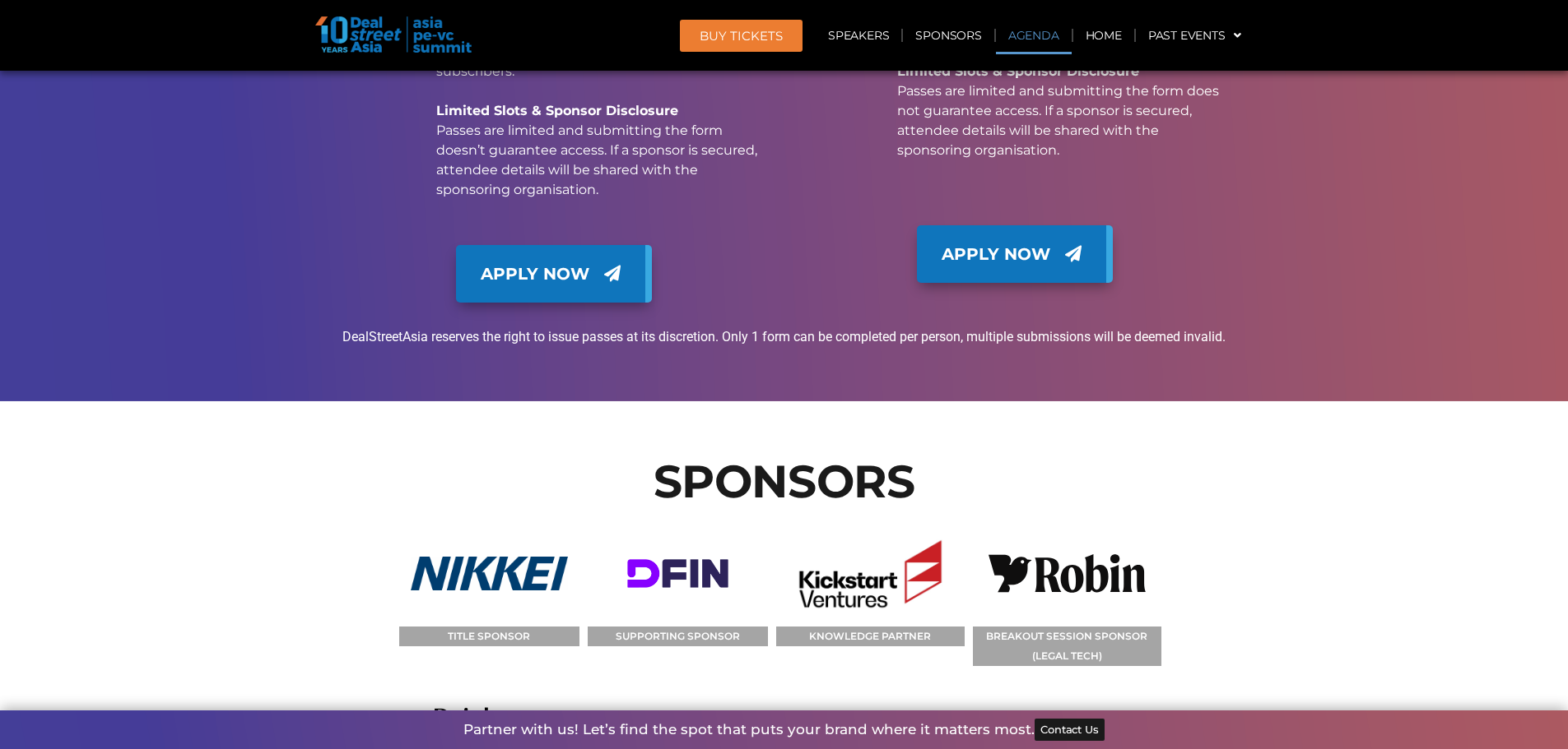
click at [1020, 41] on link "Agenda" at bounding box center [1033, 36] width 76 height 37
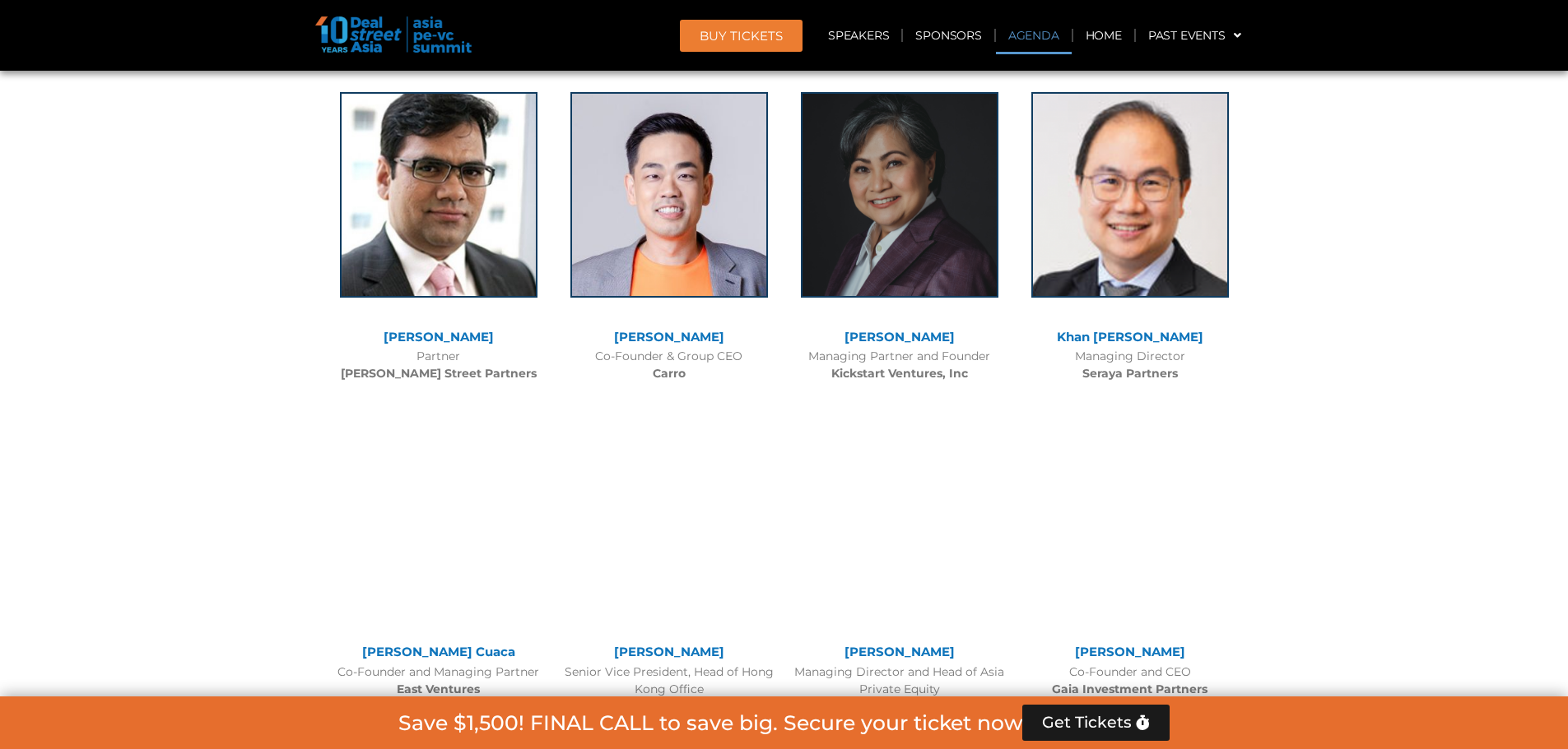
scroll to position [861, 0]
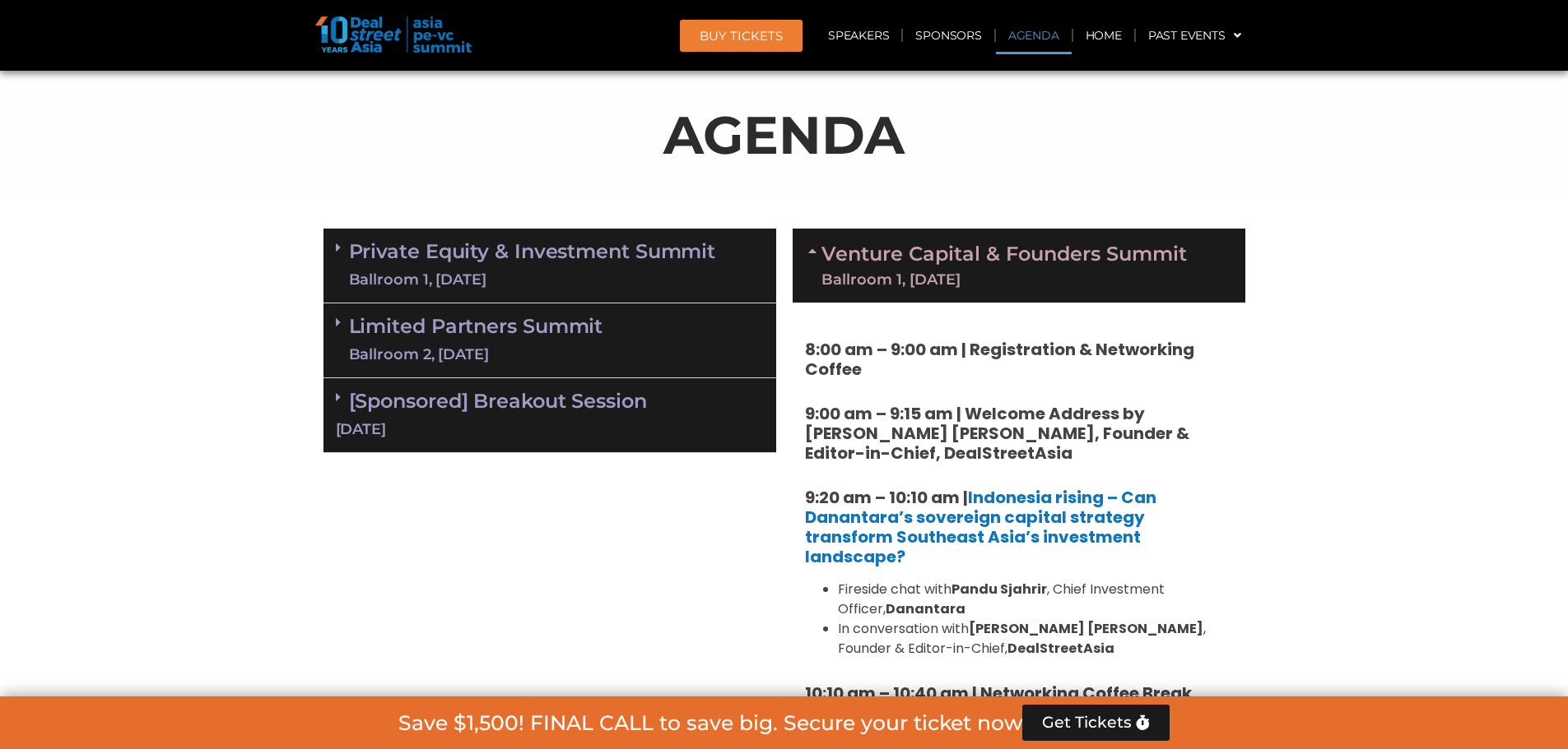
click at [940, 251] on link "Venture Capital & Founders​ Summit Ballroom 1, 11 Sept" at bounding box center [1004, 266] width 366 height 43
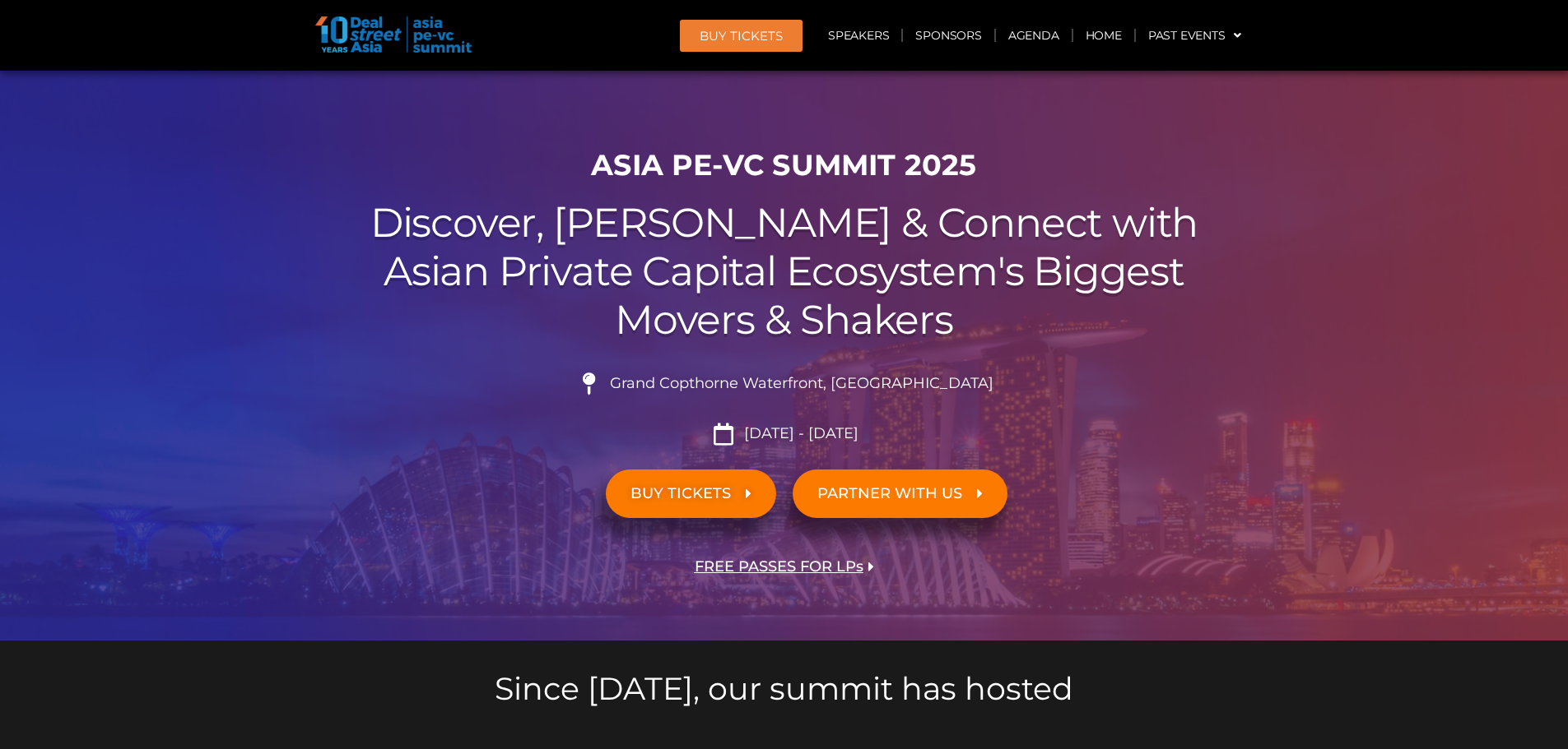
scroll to position [0, 0]
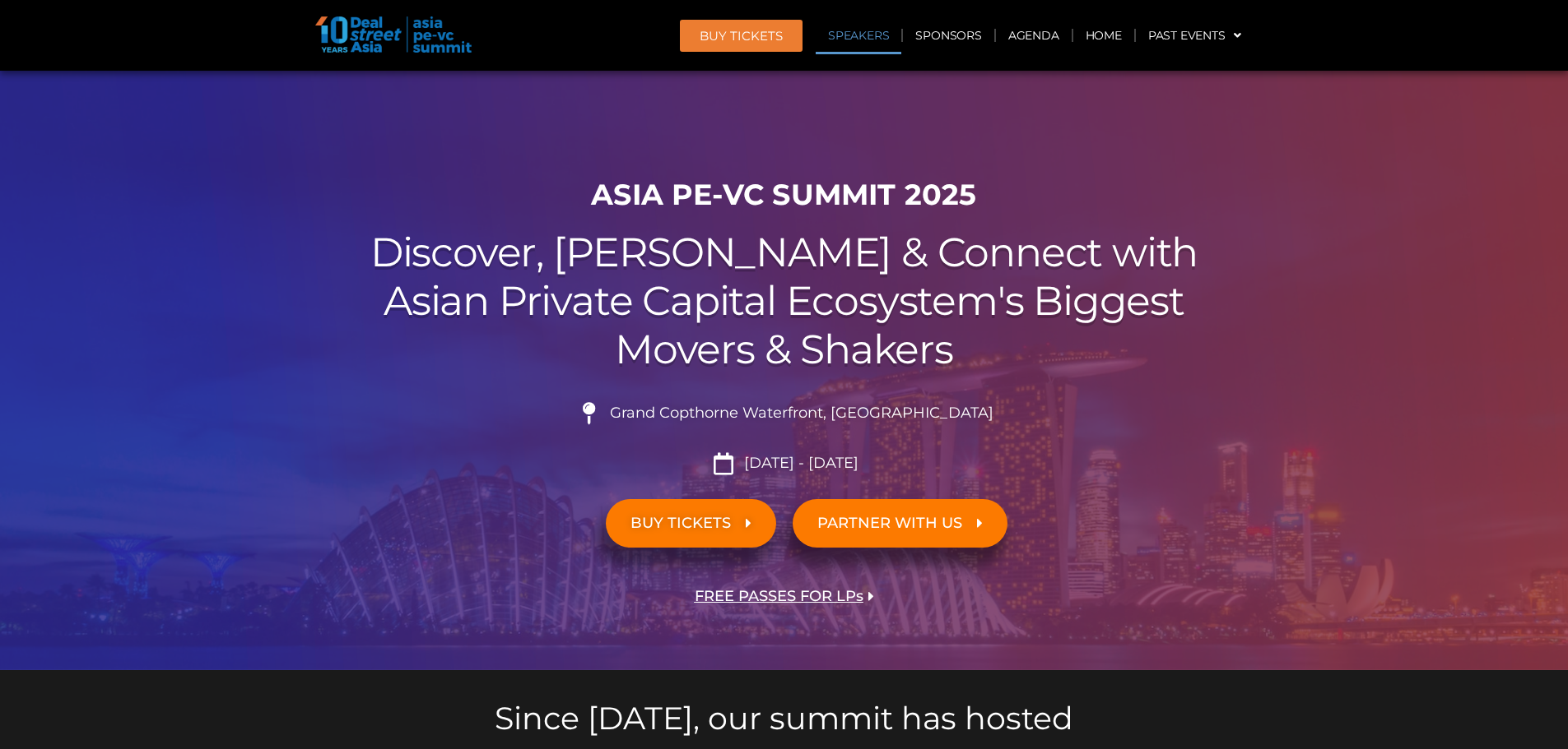
click at [866, 28] on link "Speakers" at bounding box center [858, 36] width 85 height 37
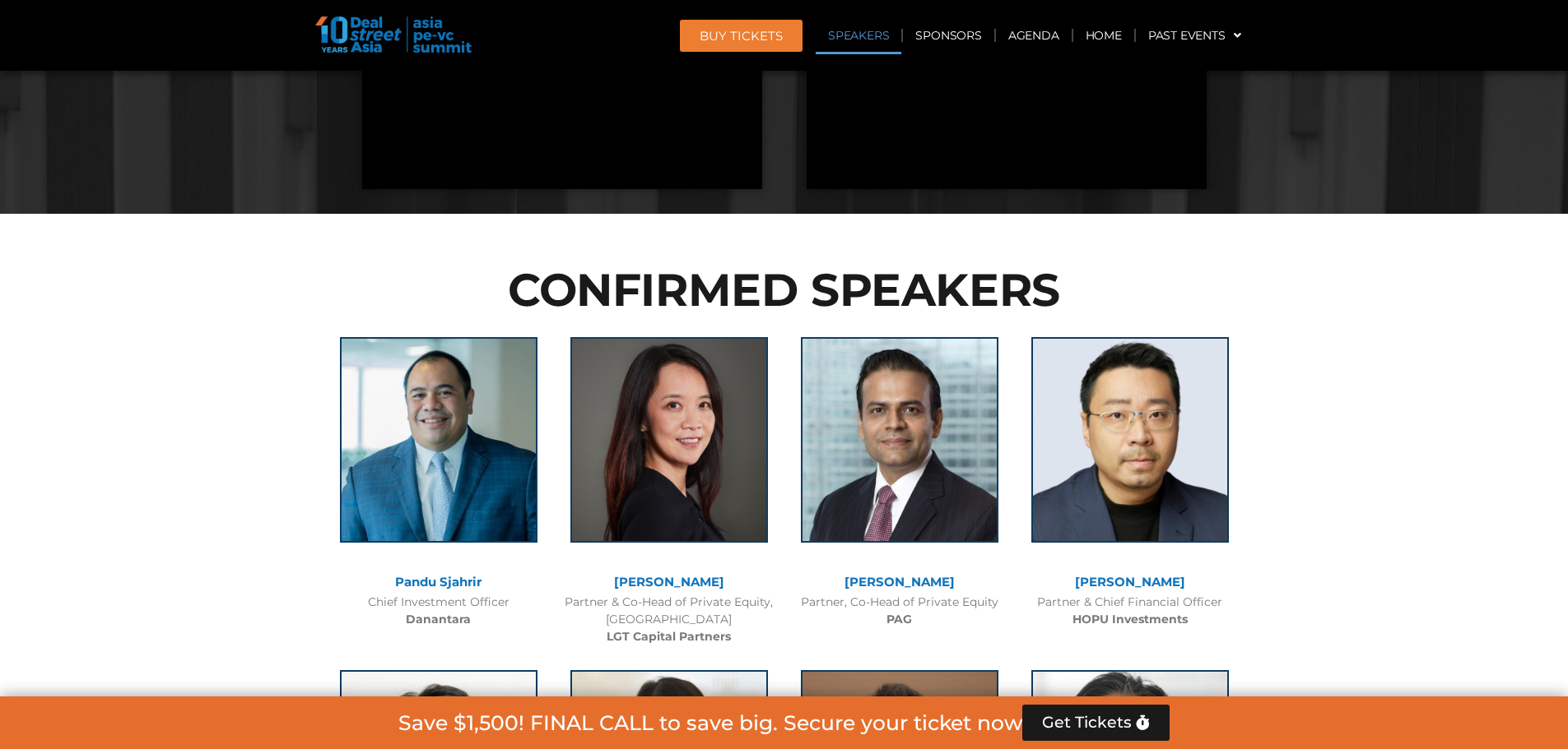
scroll to position [1787, 0]
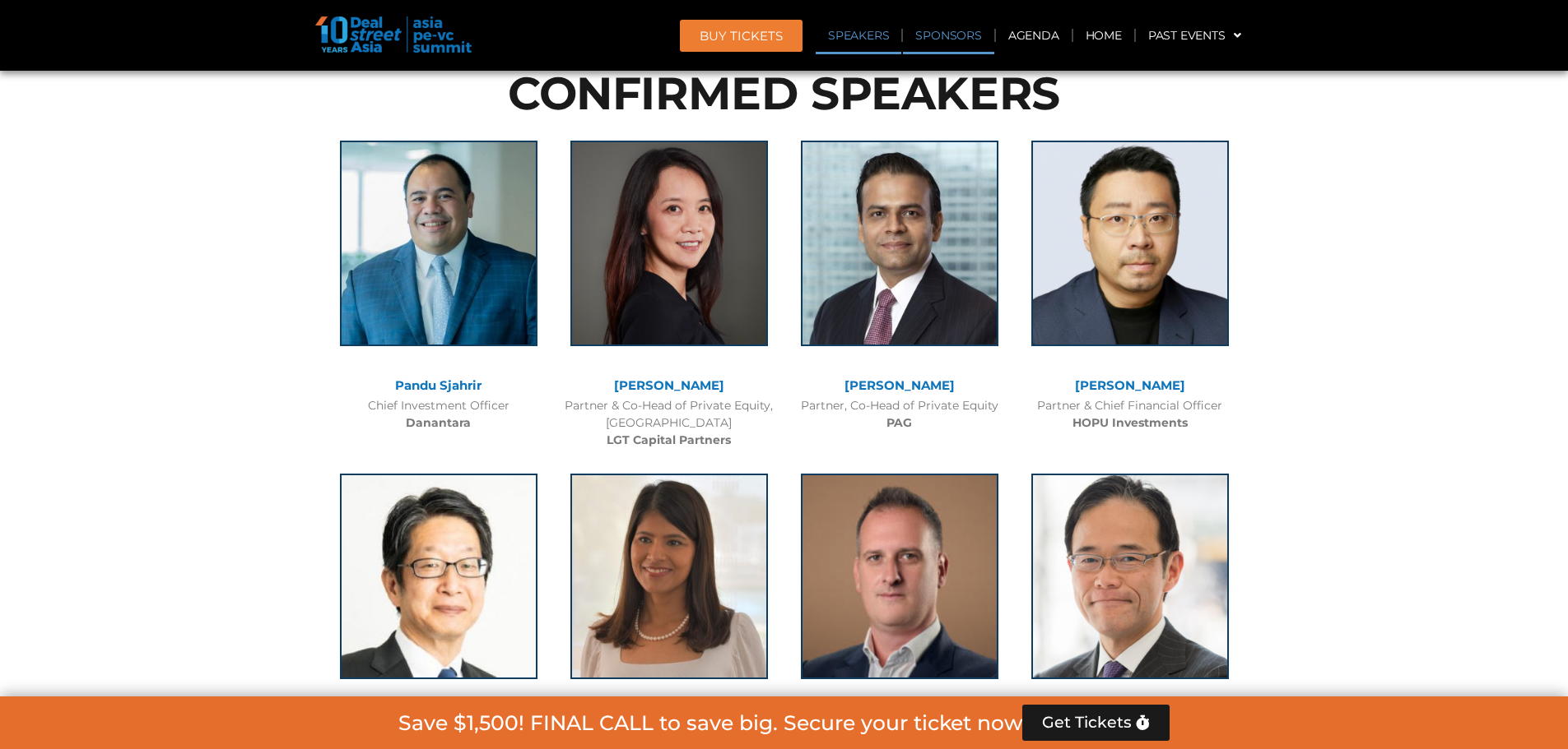
drag, startPoint x: 916, startPoint y: 30, endPoint x: 932, endPoint y: 32, distance: 16.1
click at [918, 30] on link "Sponsors" at bounding box center [948, 36] width 91 height 37
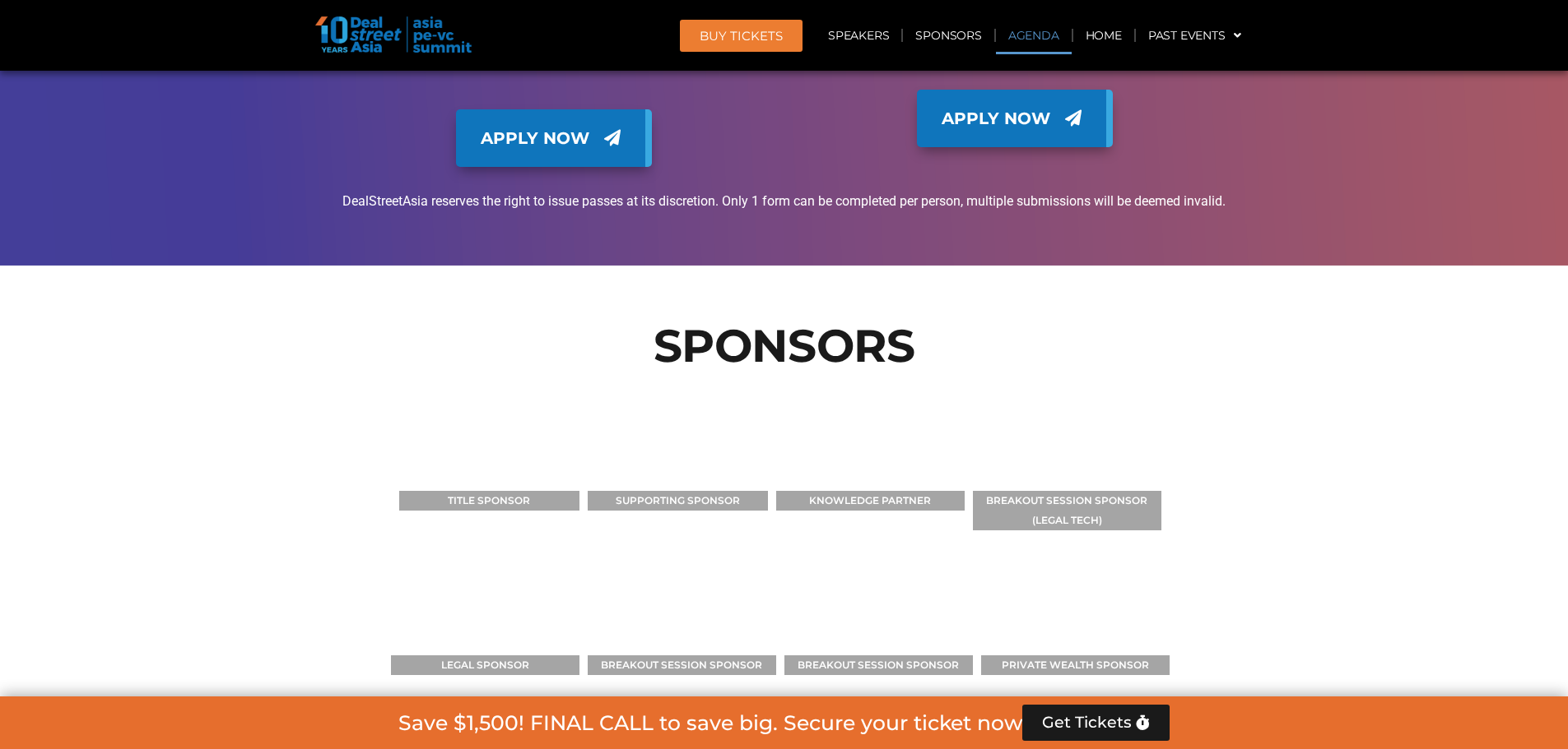
click at [1046, 32] on link "Agenda" at bounding box center [1033, 36] width 76 height 37
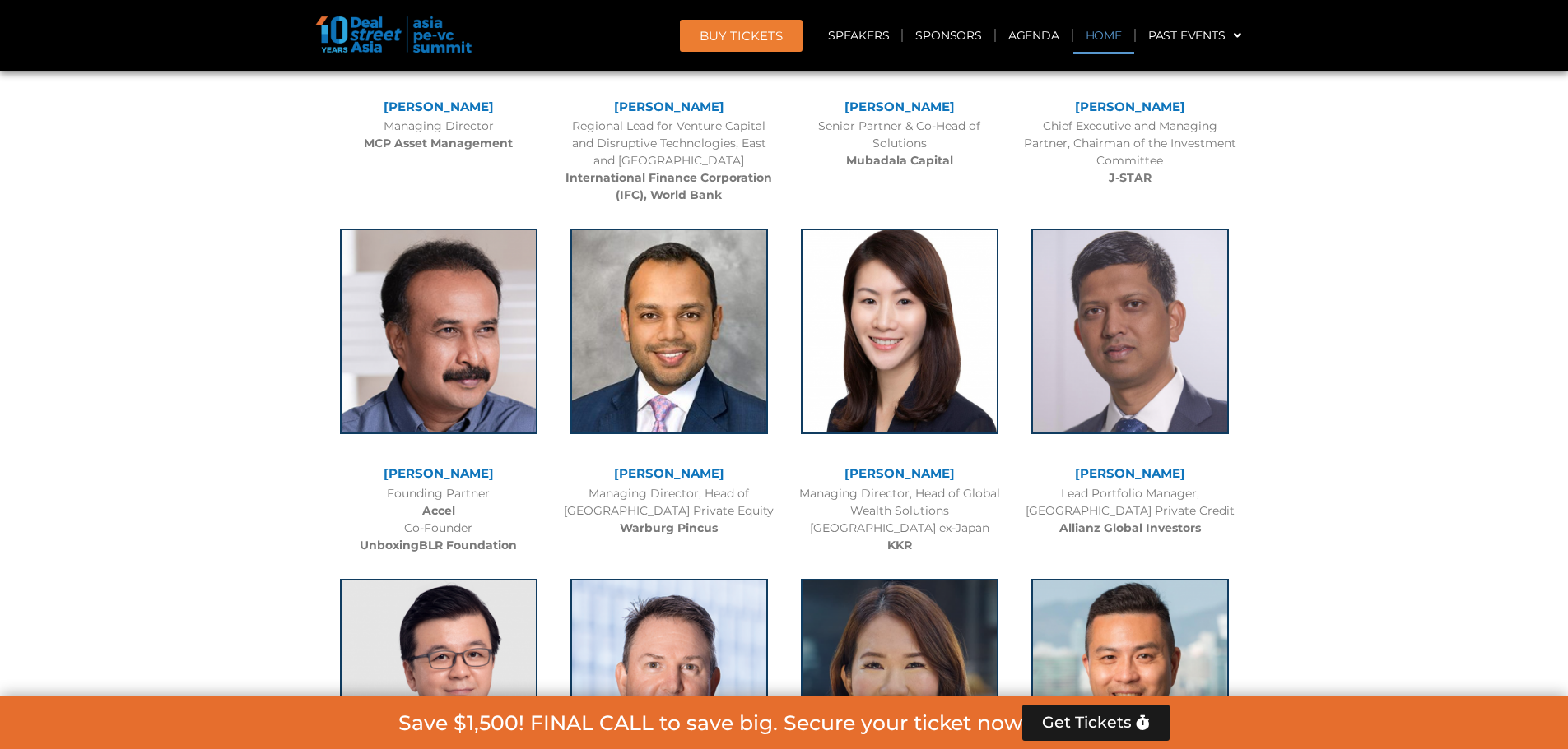
click at [1085, 31] on link "Home" at bounding box center [1103, 36] width 61 height 37
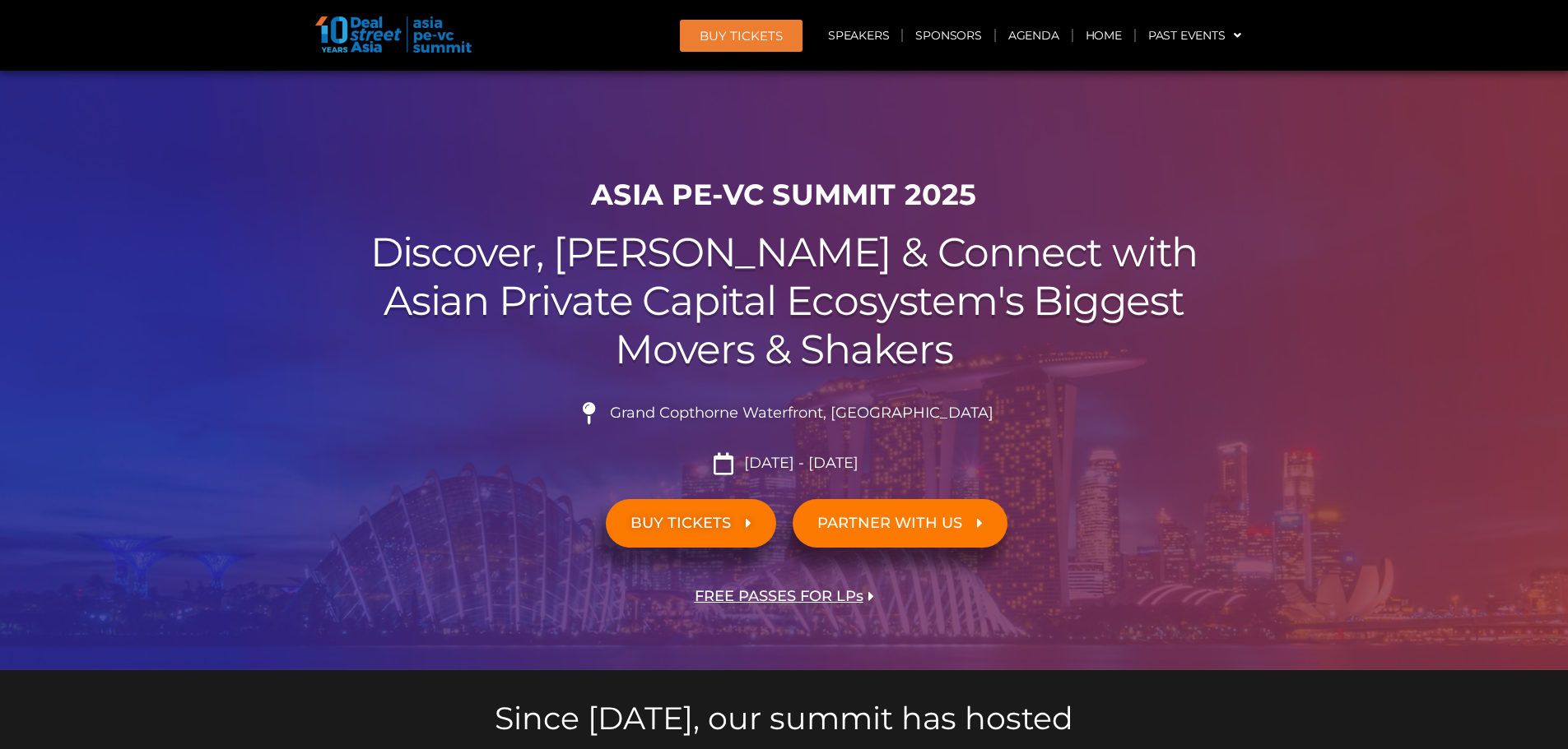
click at [708, 522] on span "BUY TICKETS" at bounding box center [680, 523] width 100 height 16
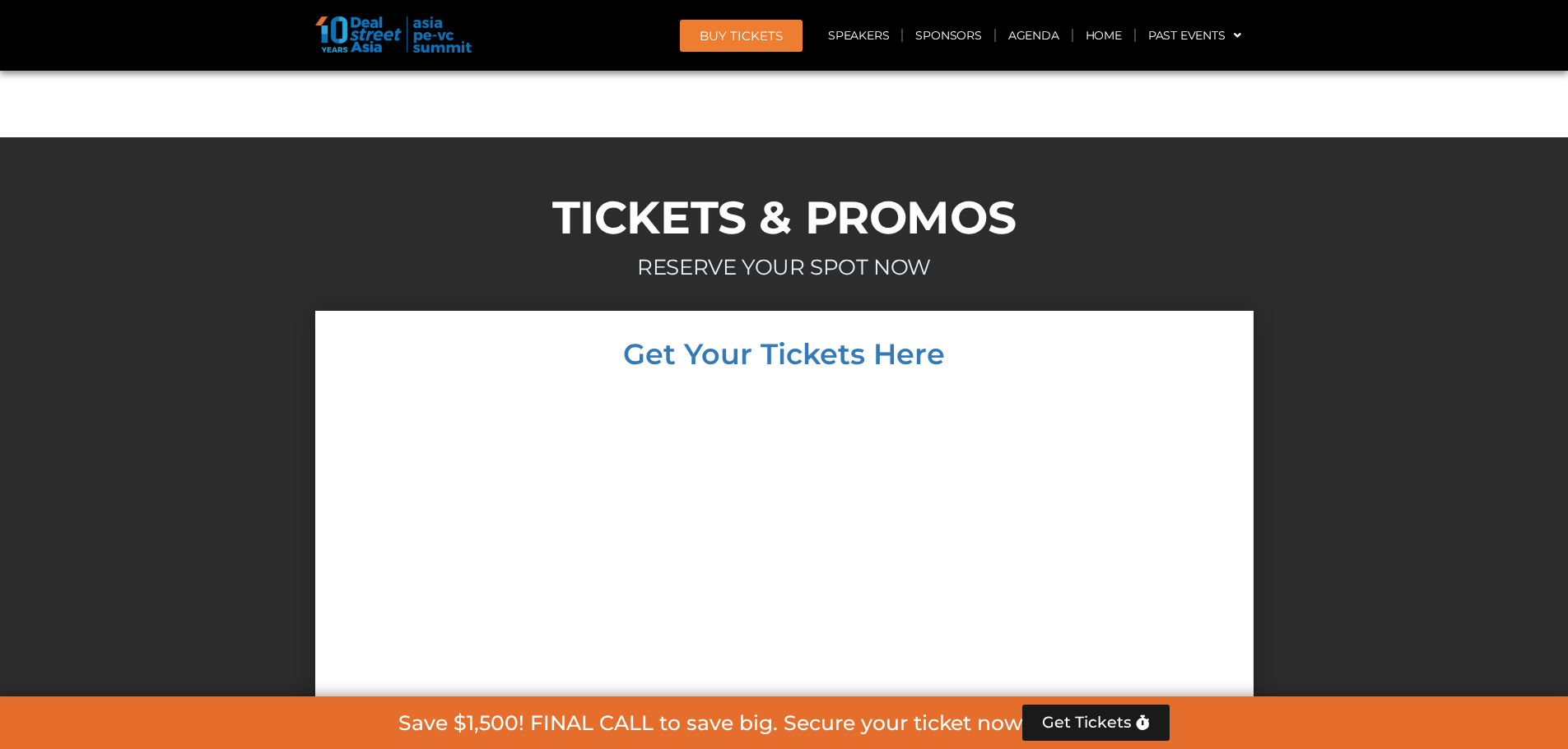
scroll to position [14152, 0]
